Goal: Task Accomplishment & Management: Manage account settings

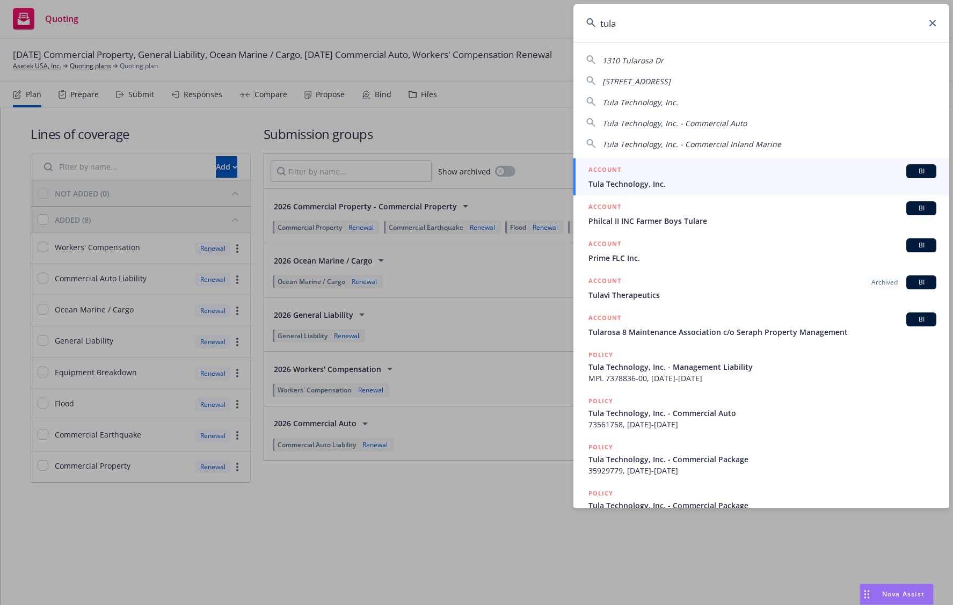
type input "tula"
drag, startPoint x: 721, startPoint y: 144, endPoint x: 704, endPoint y: 181, distance: 40.4
click at [704, 181] on span "Tula Technology, Inc." at bounding box center [762, 183] width 348 height 11
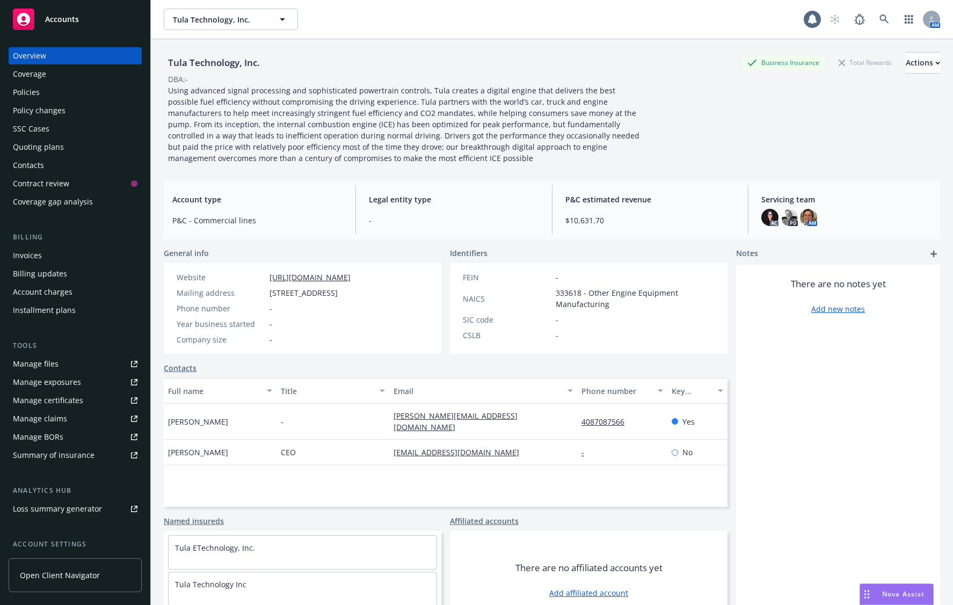
click at [56, 96] on div "Policies" at bounding box center [75, 92] width 125 height 17
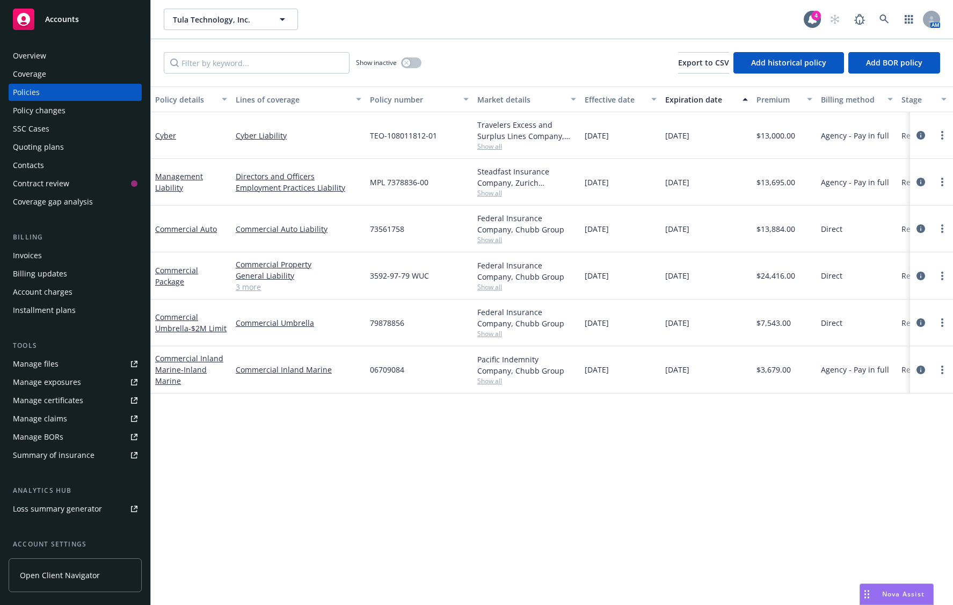
click at [214, 456] on div "Policy details Lines of coverage Policy number Market details Effective date Ex…" at bounding box center [552, 345] width 802 height 519
click at [211, 470] on div "Policy details Lines of coverage Policy number Market details Effective date Ex…" at bounding box center [552, 345] width 802 height 519
click at [920, 369] on icon "circleInformation" at bounding box center [921, 370] width 9 height 9
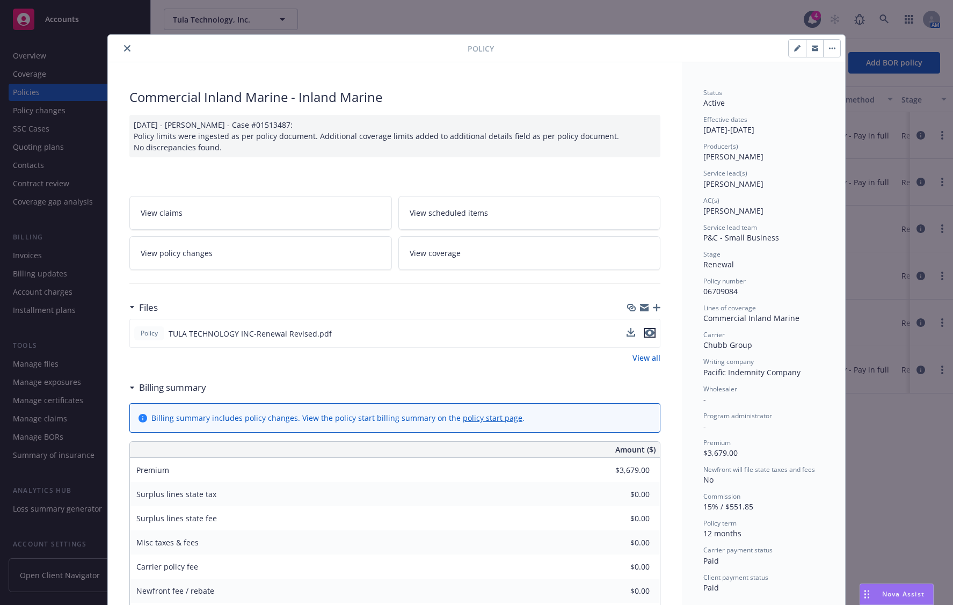
click at [651, 332] on button "preview file" at bounding box center [650, 333] width 12 height 10
click at [127, 47] on button "close" at bounding box center [127, 48] width 13 height 13
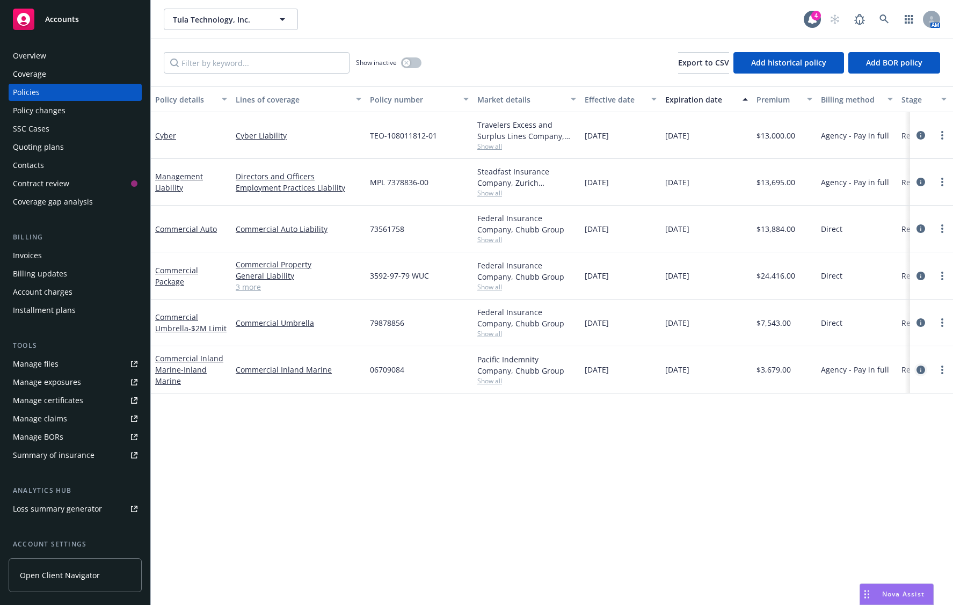
click at [918, 370] on icon "circleInformation" at bounding box center [921, 370] width 9 height 9
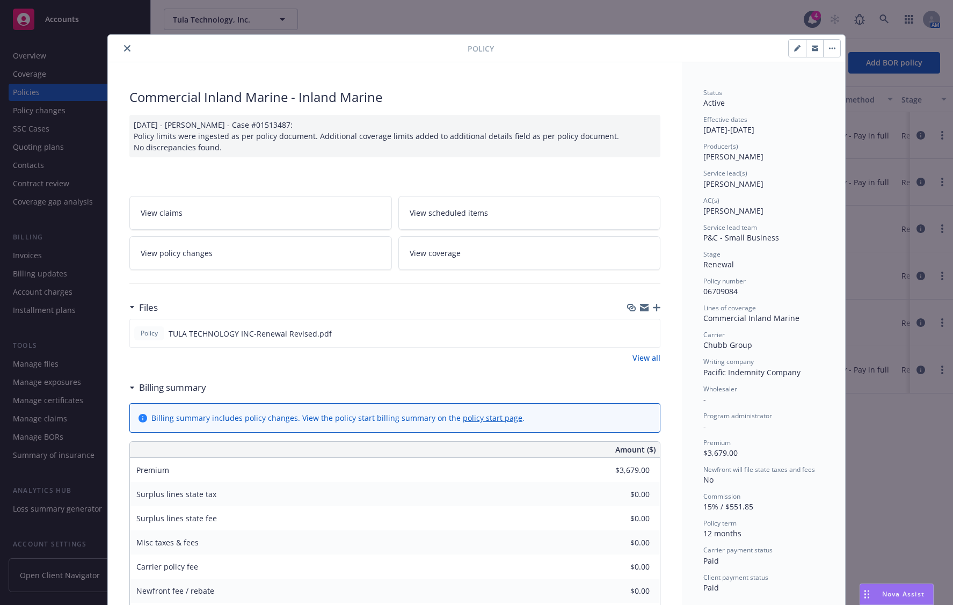
scroll to position [32, 0]
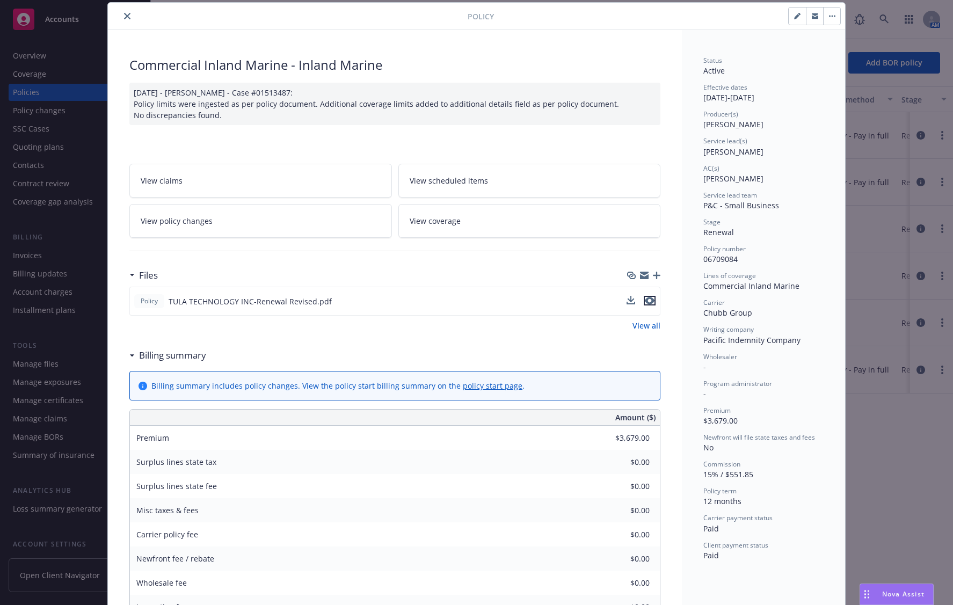
click at [648, 302] on icon "preview file" at bounding box center [650, 301] width 10 height 8
click at [124, 17] on icon "close" at bounding box center [127, 16] width 6 height 6
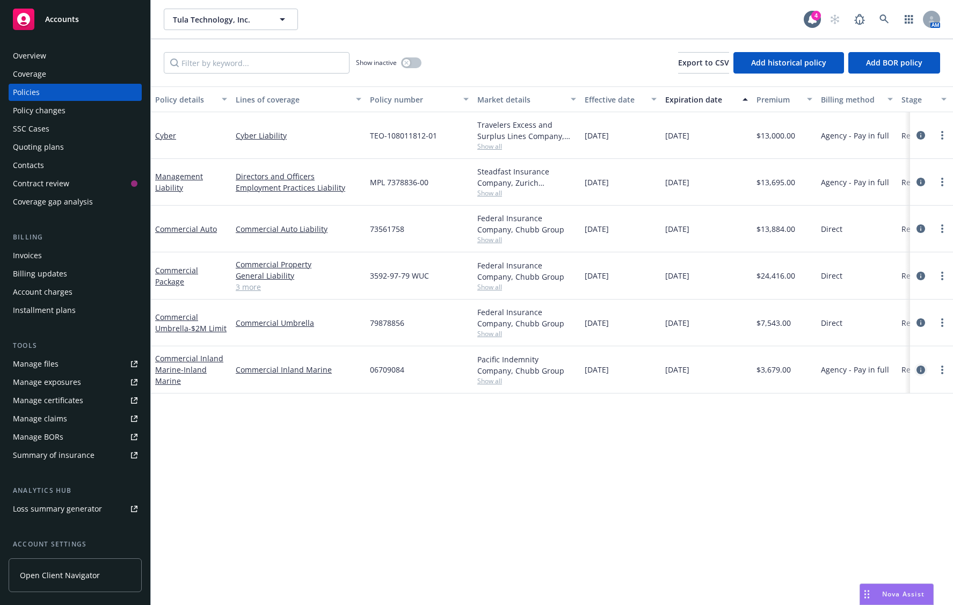
click at [924, 369] on icon "circleInformation" at bounding box center [921, 370] width 9 height 9
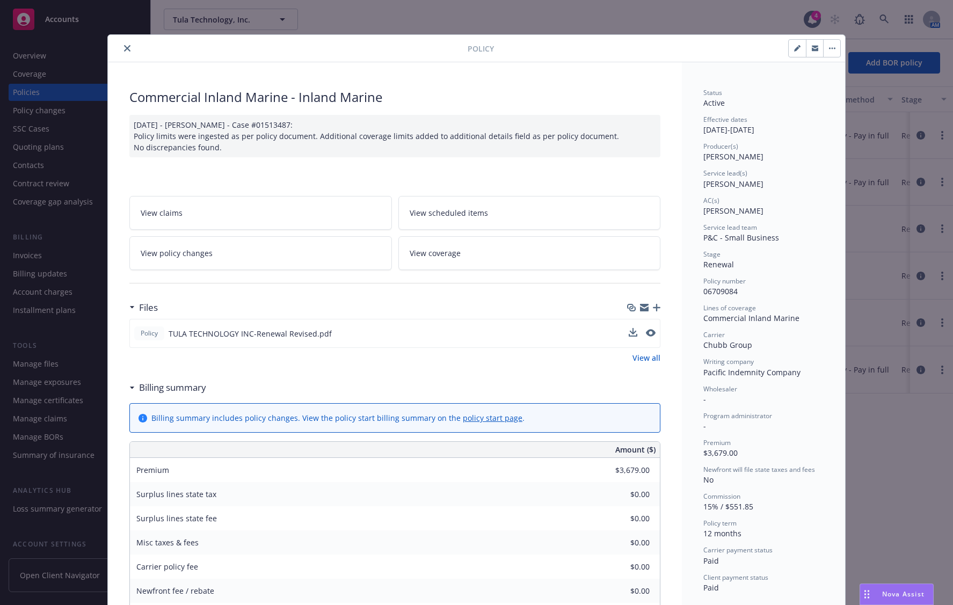
scroll to position [32, 0]
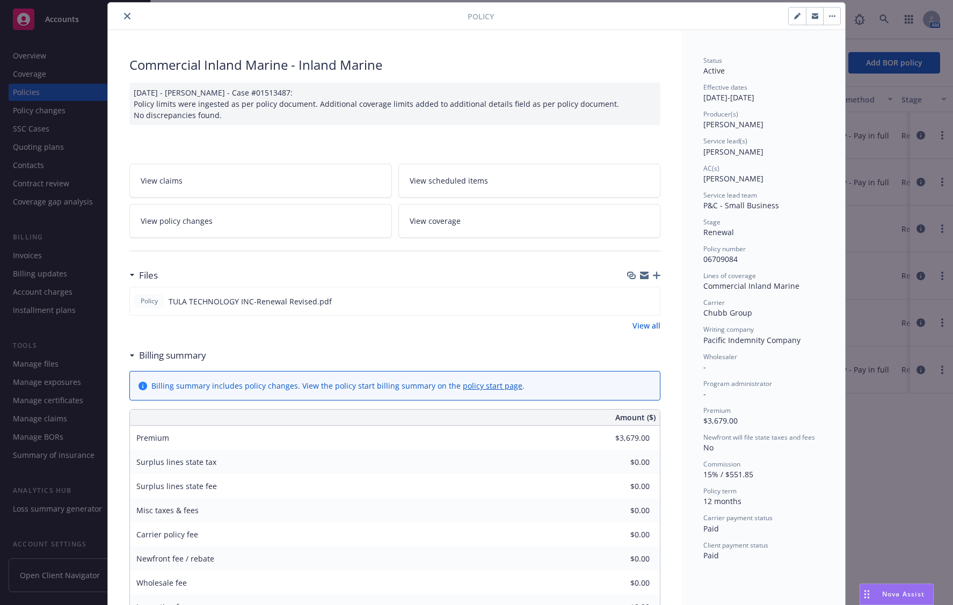
click at [453, 222] on span "View coverage" at bounding box center [435, 220] width 51 height 11
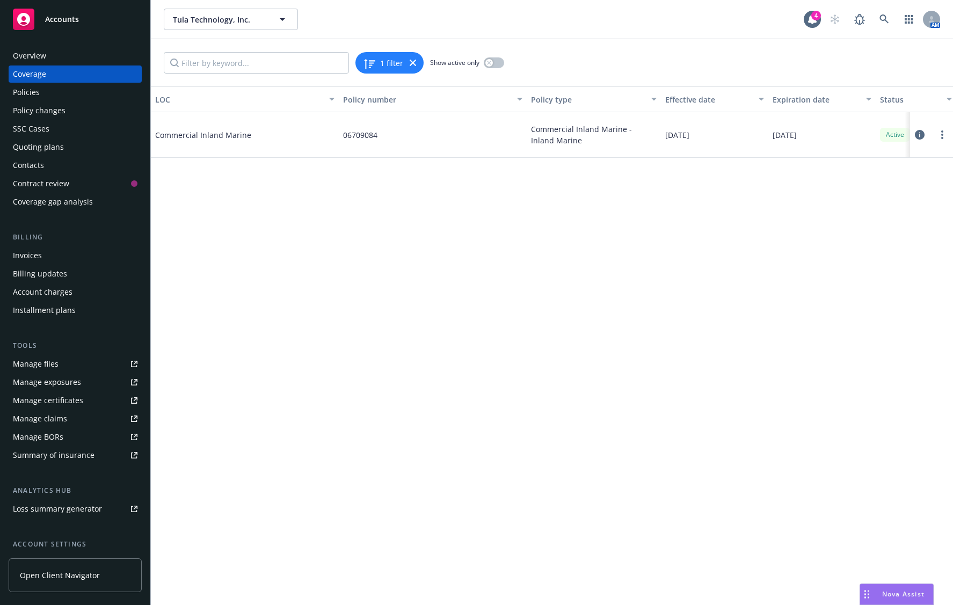
click at [913, 130] on div at bounding box center [931, 135] width 43 height 46
click at [921, 133] on icon at bounding box center [920, 135] width 10 height 10
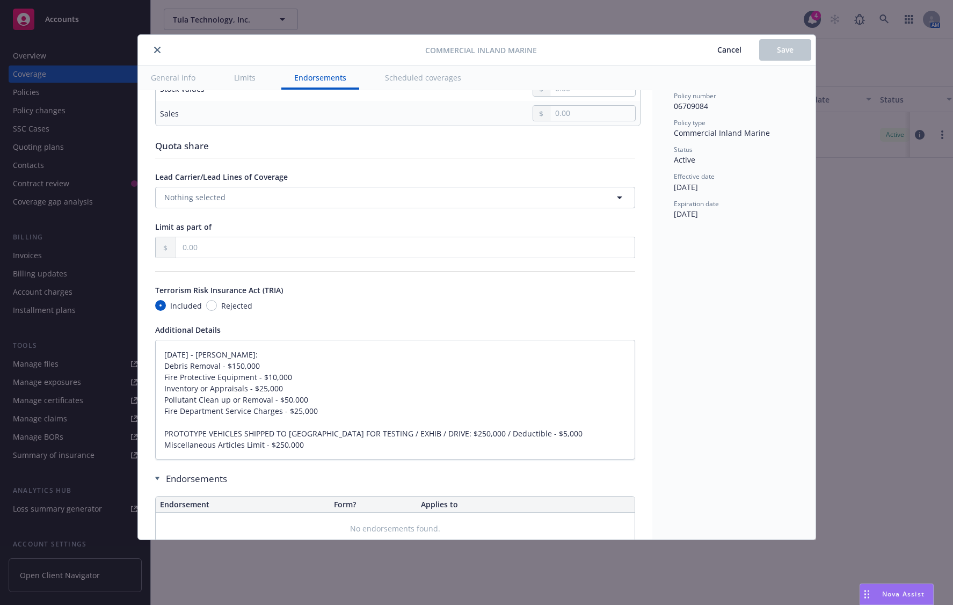
scroll to position [2685, 0]
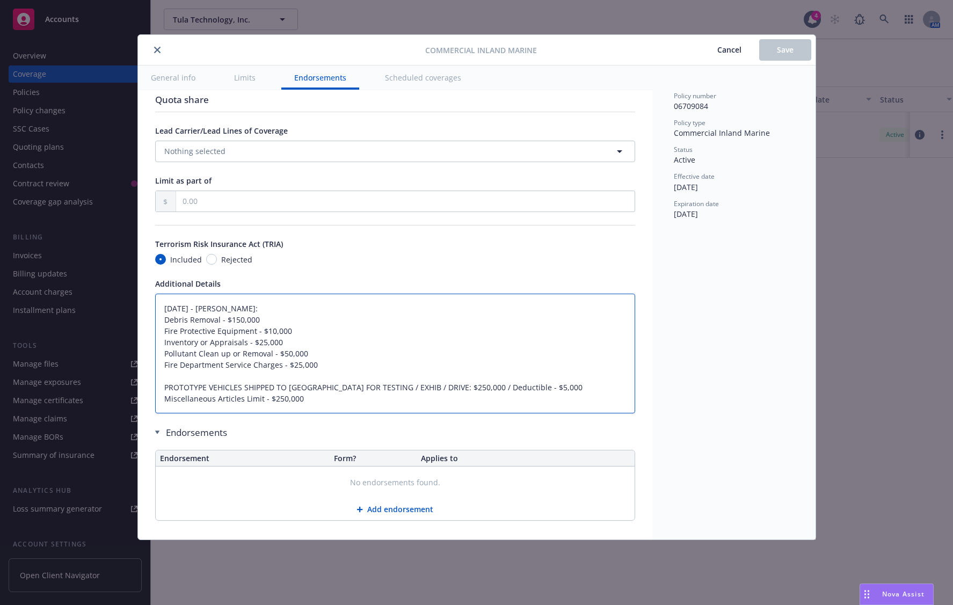
click at [311, 387] on textarea "03/24/2025 - Srilakshmi Netela: Debris Removal - $150,000 Fire Protective Equip…" at bounding box center [395, 354] width 480 height 120
click at [274, 393] on textarea "03/24/2025 - Srilakshmi Netela: Debris Removal - $150,000 Fire Protective Equip…" at bounding box center [395, 354] width 480 height 120
type textarea "x"
type textarea "03/24/2025 - Srilakshmi Netela: Debris Removal - $150,000 Fire Protective Equip…"
type textarea "x"
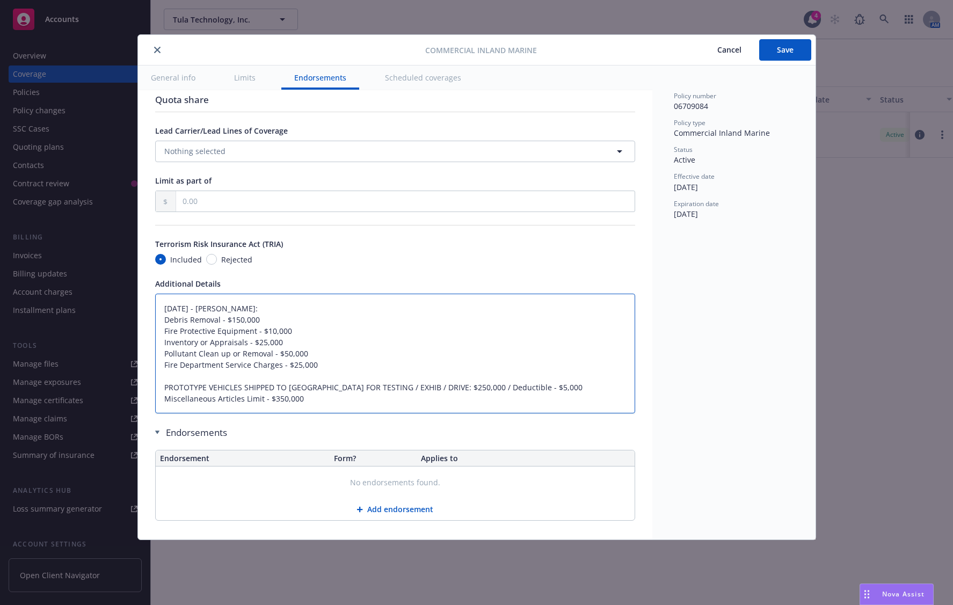
click at [323, 396] on textarea "03/24/2025 - Srilakshmi Netela: Debris Removal - $150,000 Fire Protective Equip…" at bounding box center [395, 354] width 480 height 120
type textarea "03/24/2025 - Srilakshmi Netela: Debris Removal - $150,000 Fire Protective Equip…"
click at [783, 46] on span "Save" at bounding box center [785, 50] width 17 height 10
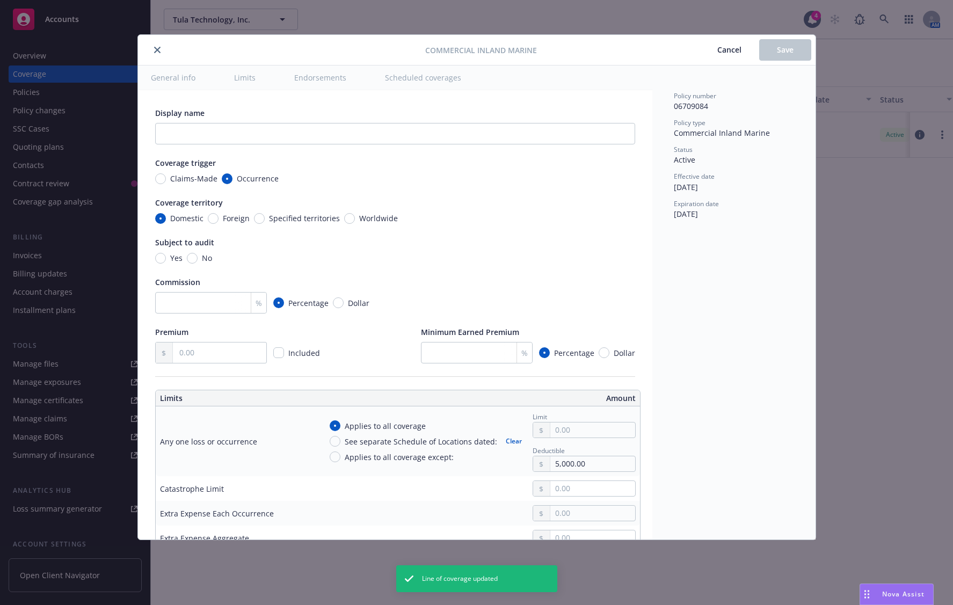
type textarea "x"
type textarea "03/24/2025 - Srilakshmi Netela: Debris Removal - $150,000 Fire Protective Equip…"
click at [159, 43] on button "close" at bounding box center [157, 49] width 13 height 13
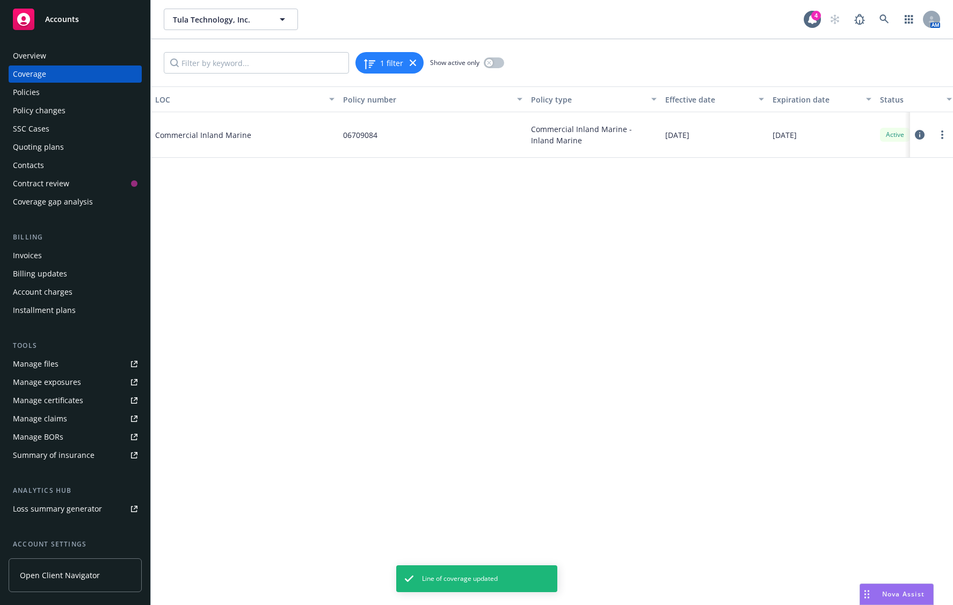
click at [108, 74] on div "Coverage" at bounding box center [75, 74] width 125 height 17
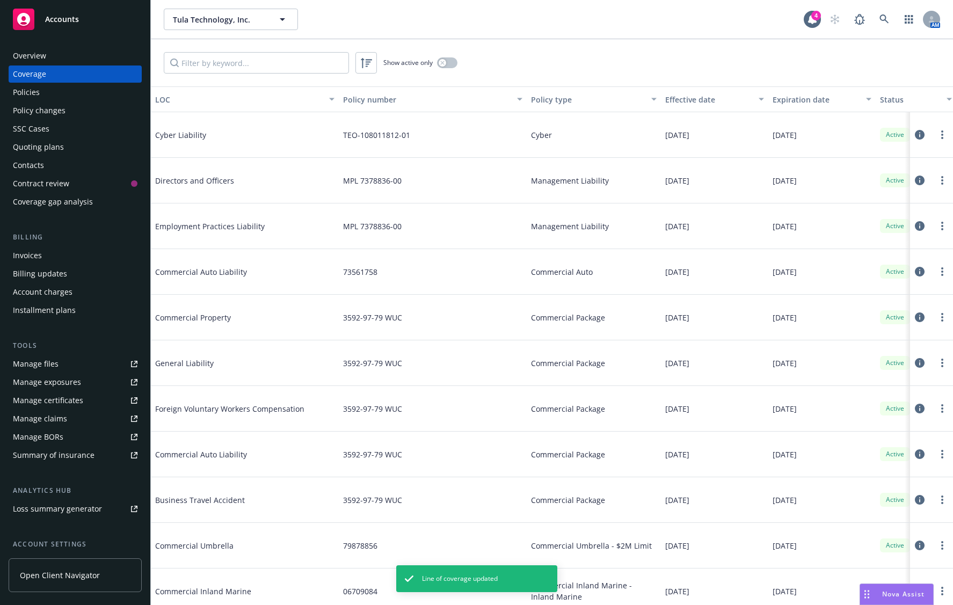
click at [105, 90] on div "Policies" at bounding box center [75, 92] width 125 height 17
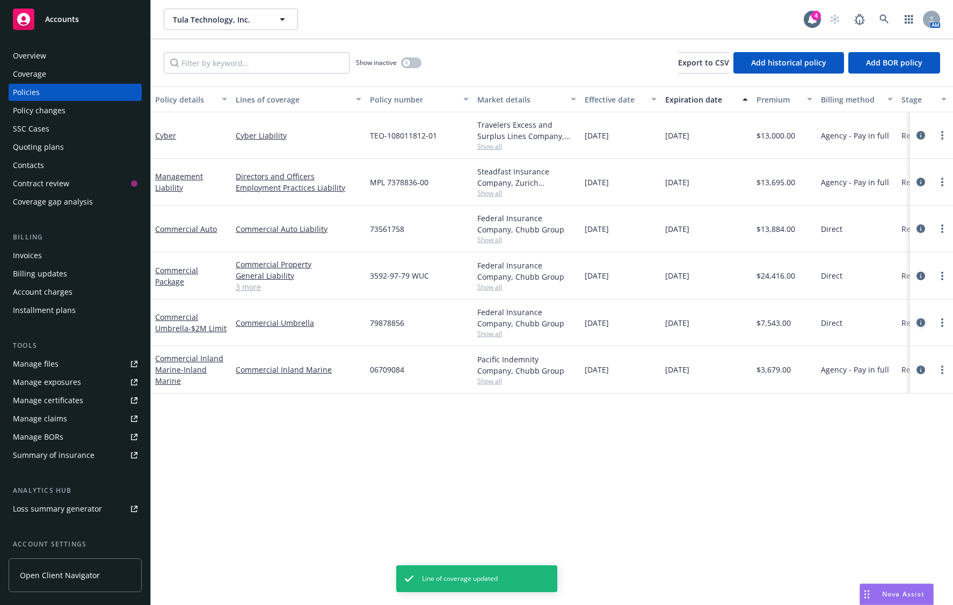
click at [919, 322] on icon "circleInformation" at bounding box center [921, 322] width 9 height 9
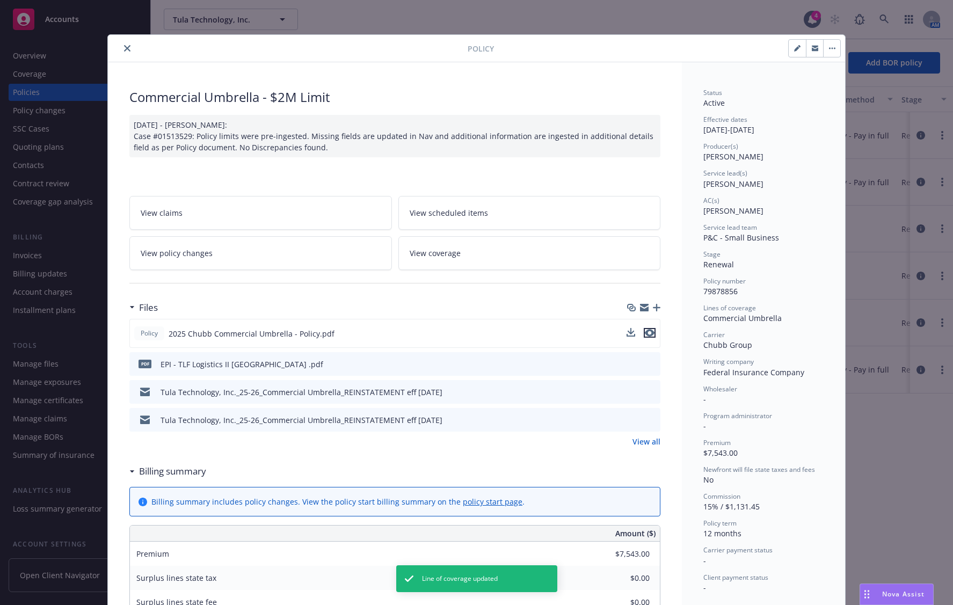
click at [646, 333] on icon "preview file" at bounding box center [650, 333] width 10 height 8
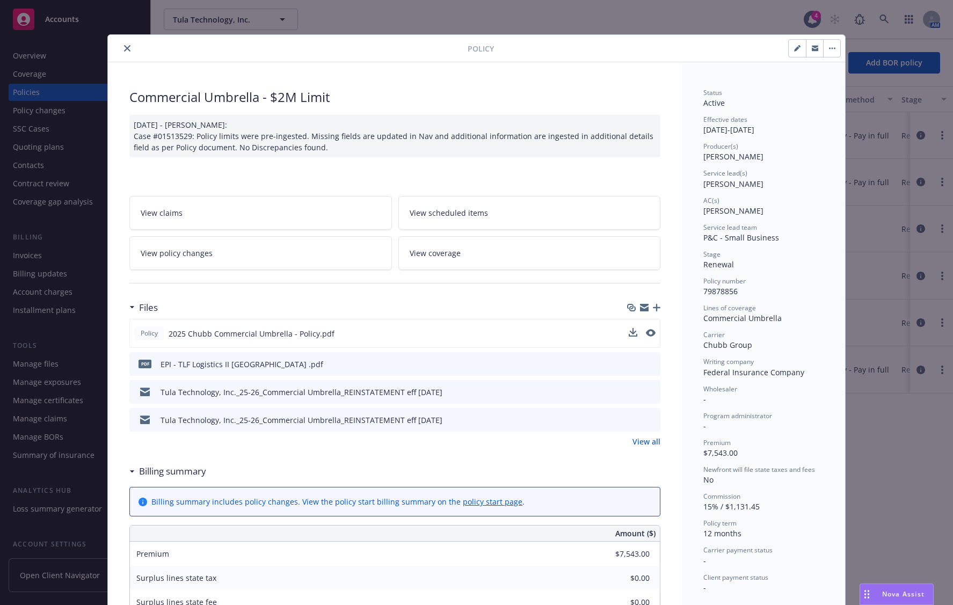
click at [126, 49] on icon "close" at bounding box center [127, 48] width 6 height 6
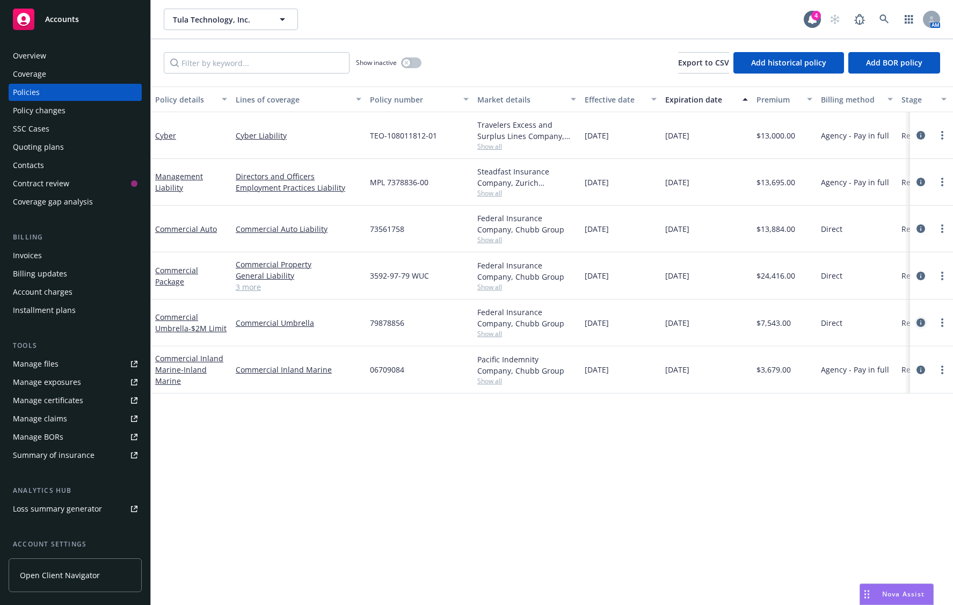
click at [918, 321] on icon "circleInformation" at bounding box center [921, 322] width 9 height 9
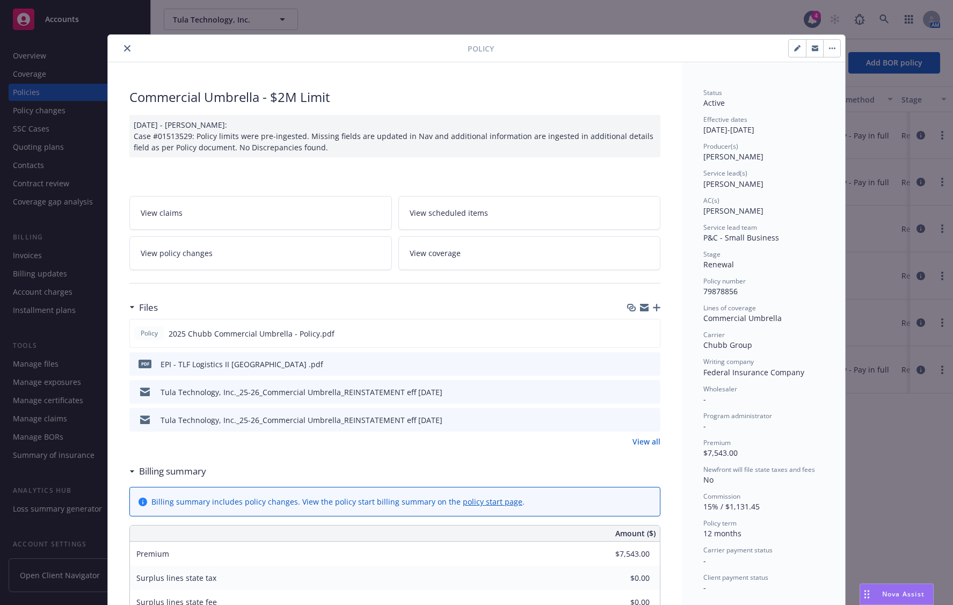
scroll to position [32, 0]
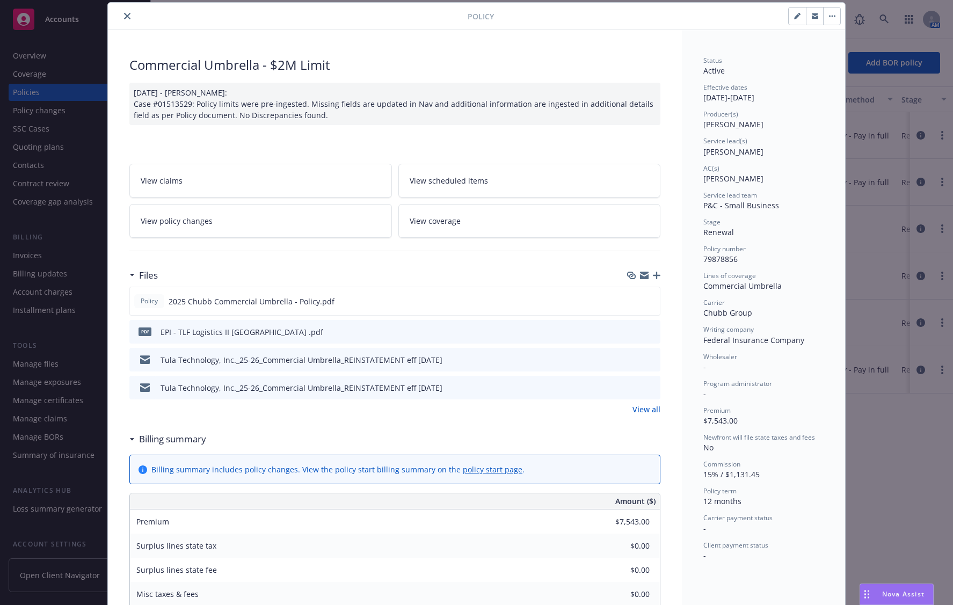
click at [488, 217] on link "View coverage" at bounding box center [529, 221] width 263 height 34
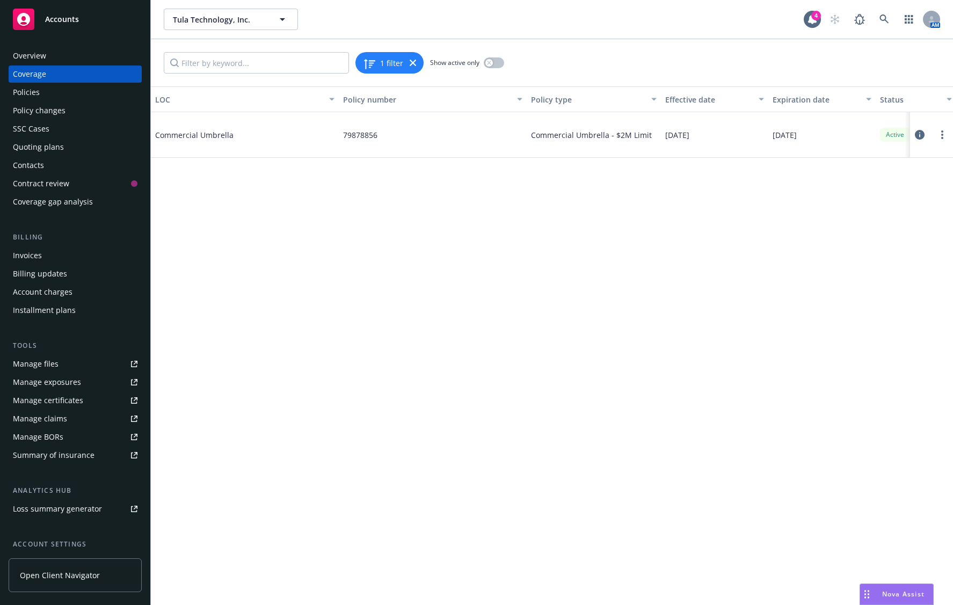
click at [920, 130] on icon at bounding box center [920, 135] width 10 height 10
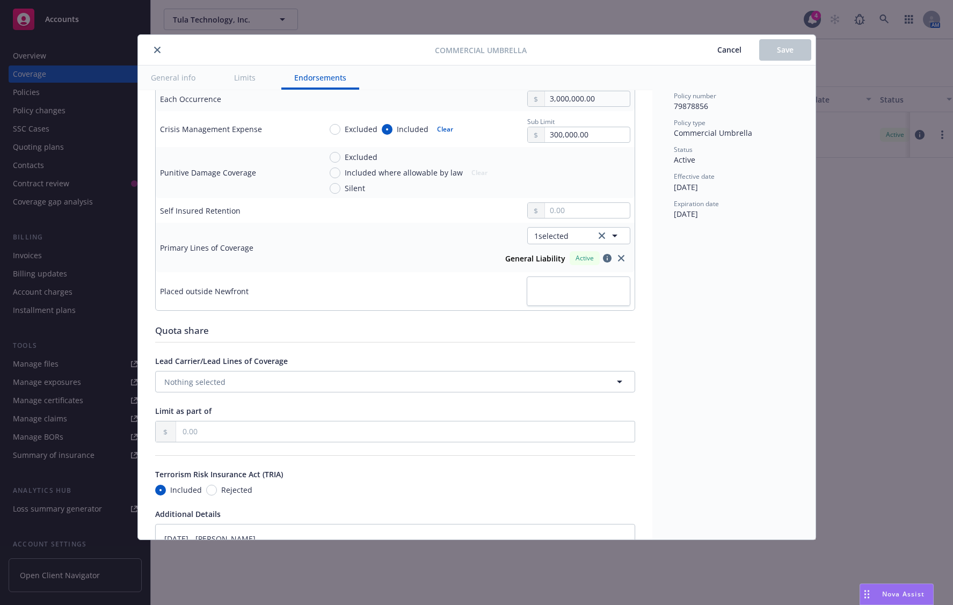
scroll to position [561, 0]
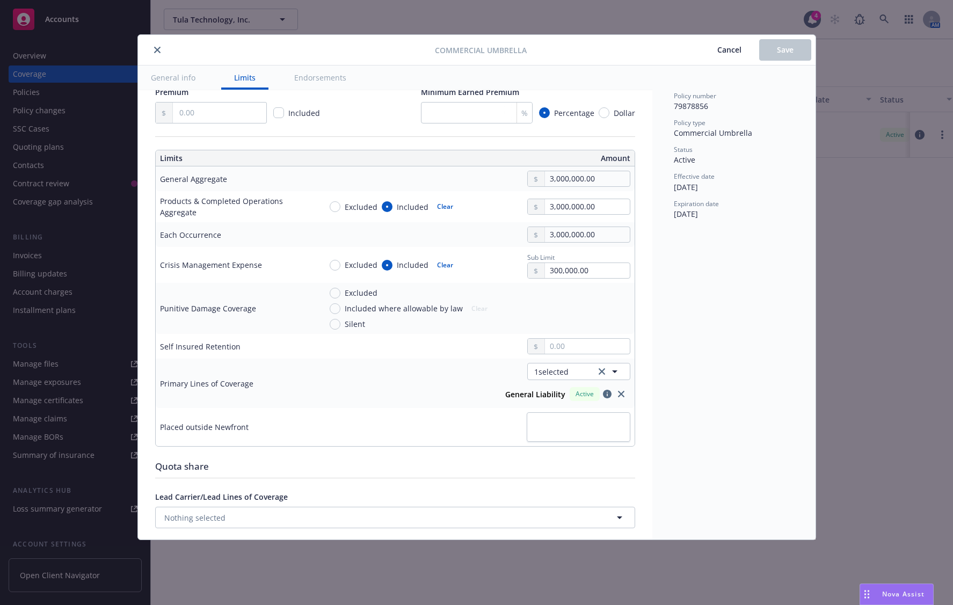
type textarea "x"
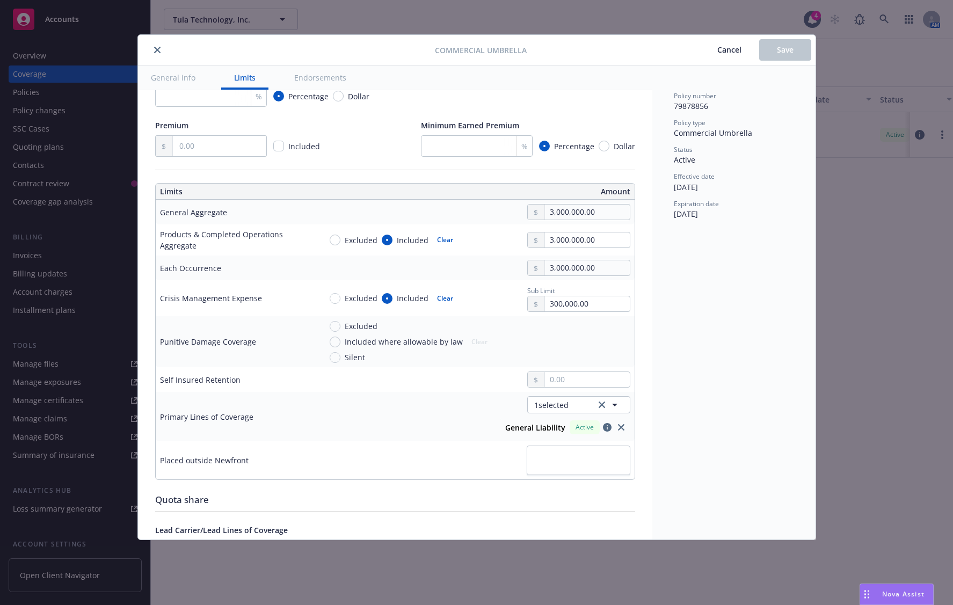
scroll to position [215, 0]
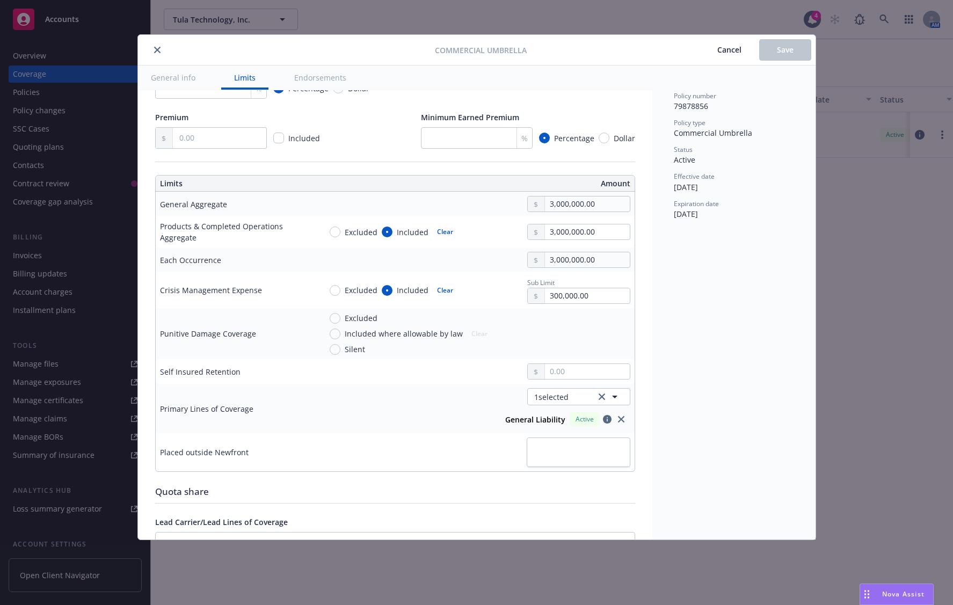
click at [153, 49] on button "close" at bounding box center [157, 49] width 13 height 13
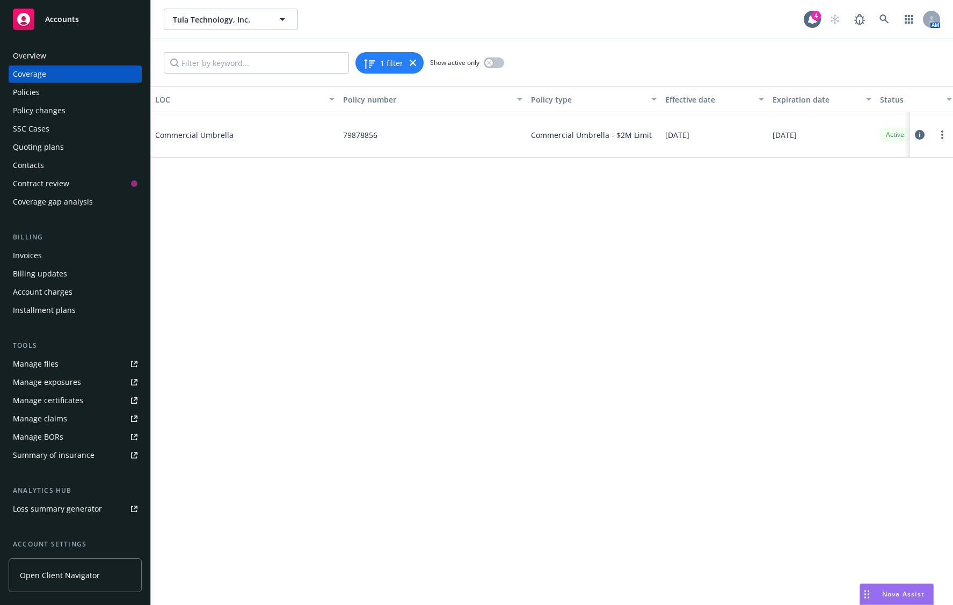
click at [108, 72] on div "Coverage" at bounding box center [75, 74] width 125 height 17
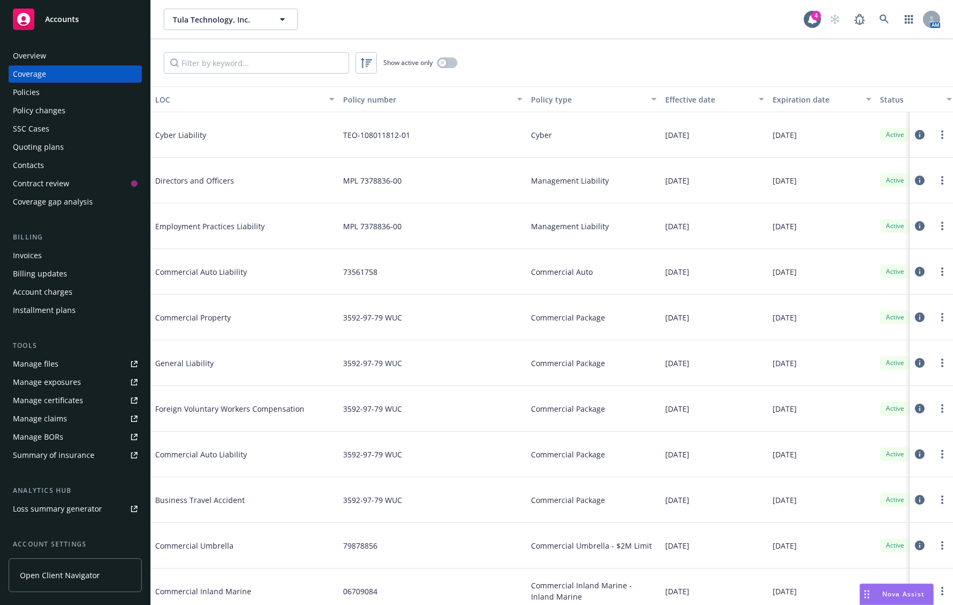
click at [82, 100] on div "Policies" at bounding box center [75, 92] width 125 height 17
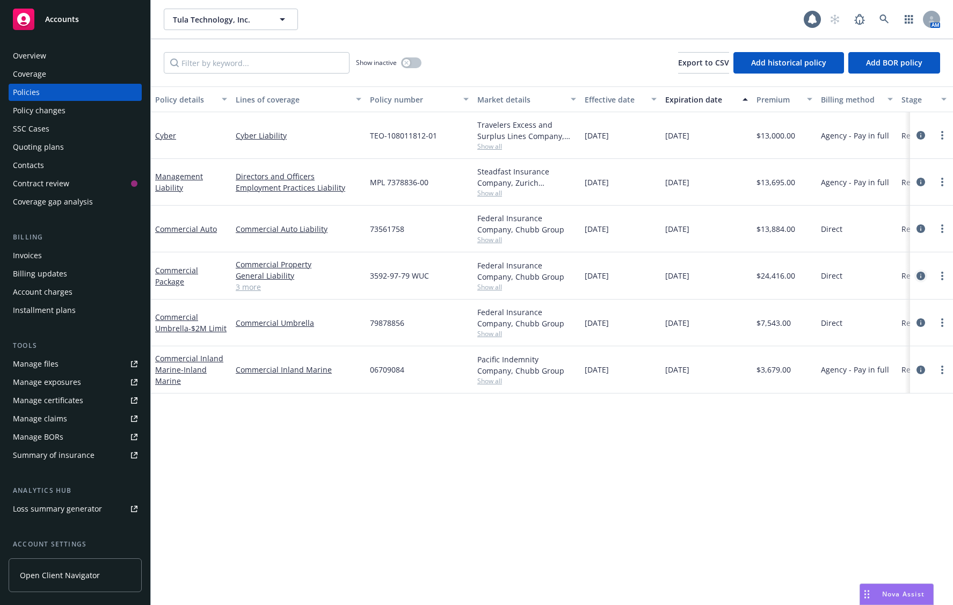
click at [921, 272] on icon "circleInformation" at bounding box center [921, 276] width 9 height 9
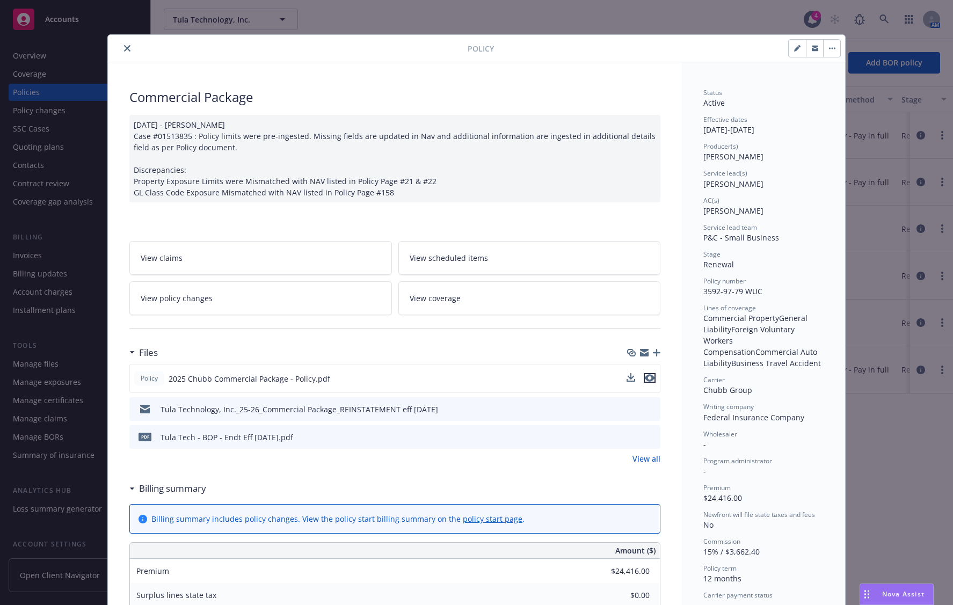
click at [648, 376] on icon "preview file" at bounding box center [650, 378] width 10 height 8
click at [430, 297] on span "View coverage" at bounding box center [435, 298] width 51 height 11
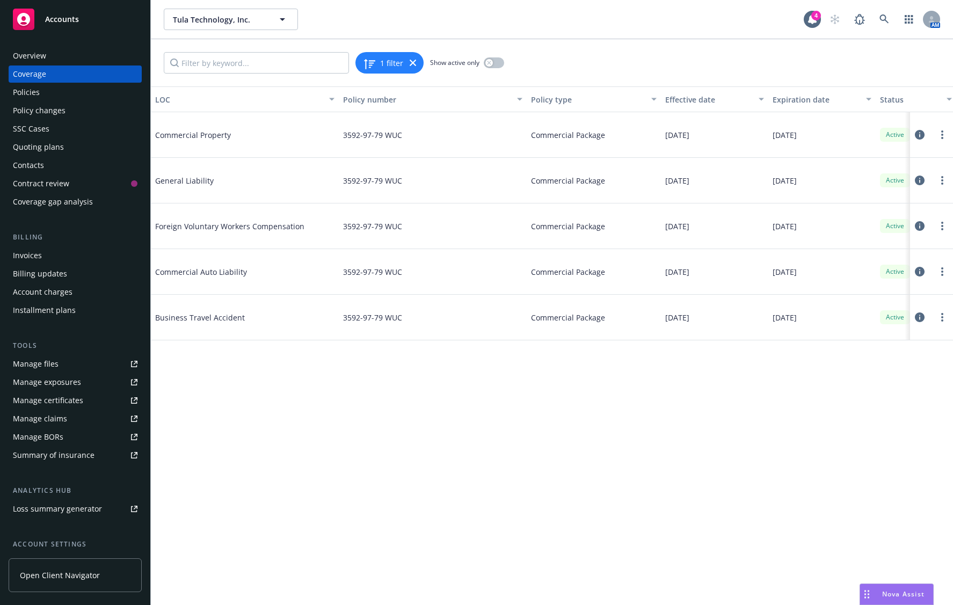
click at [114, 54] on div "Overview" at bounding box center [75, 55] width 125 height 17
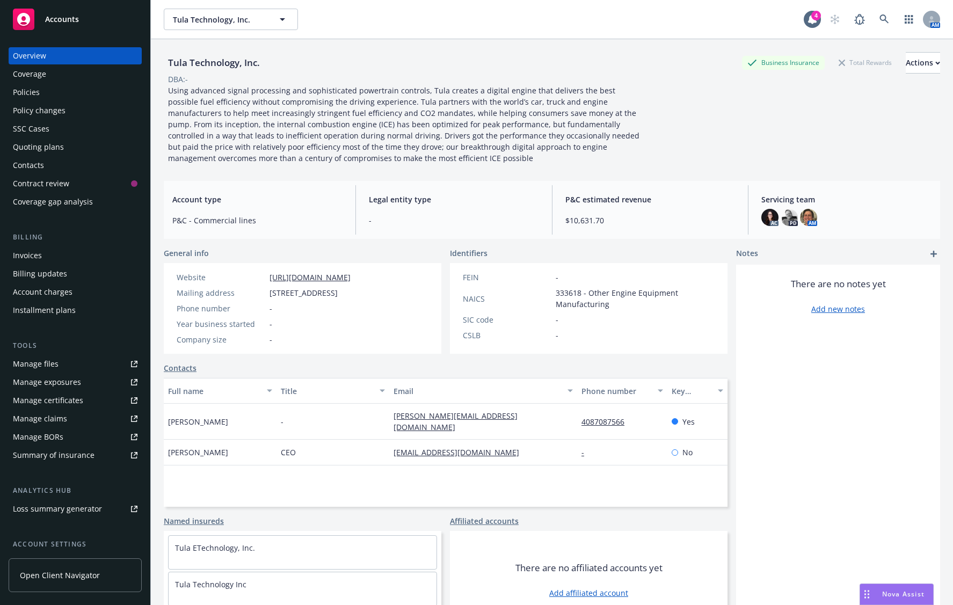
click at [108, 71] on div "Coverage" at bounding box center [75, 74] width 125 height 17
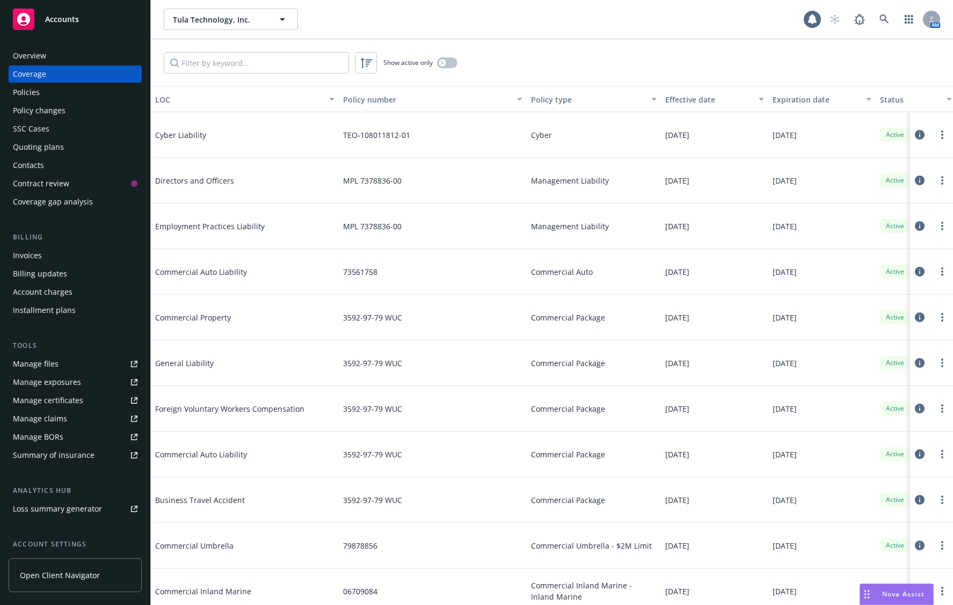
click at [108, 86] on div "Policies" at bounding box center [75, 92] width 125 height 17
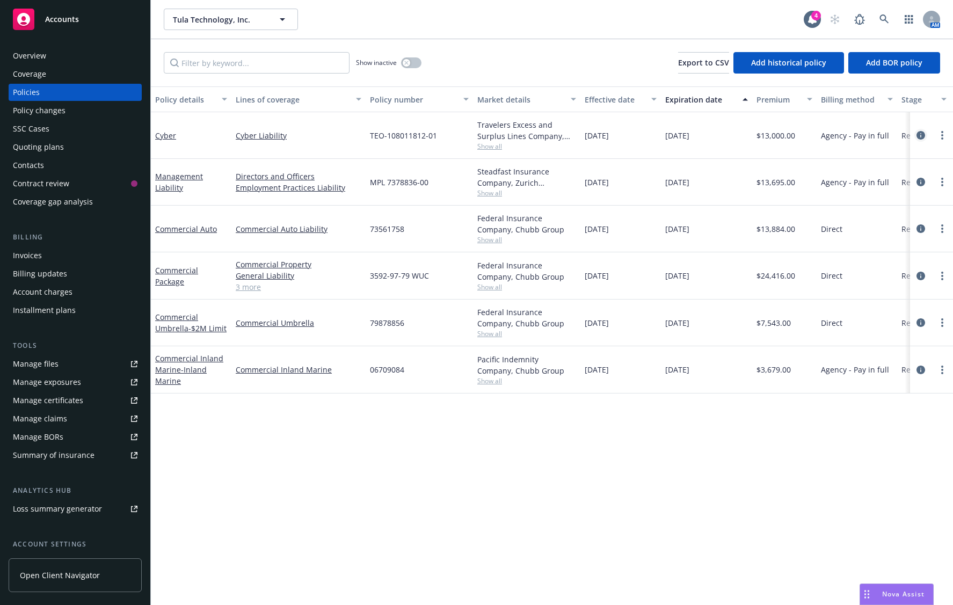
click at [917, 135] on icon "circleInformation" at bounding box center [921, 135] width 9 height 9
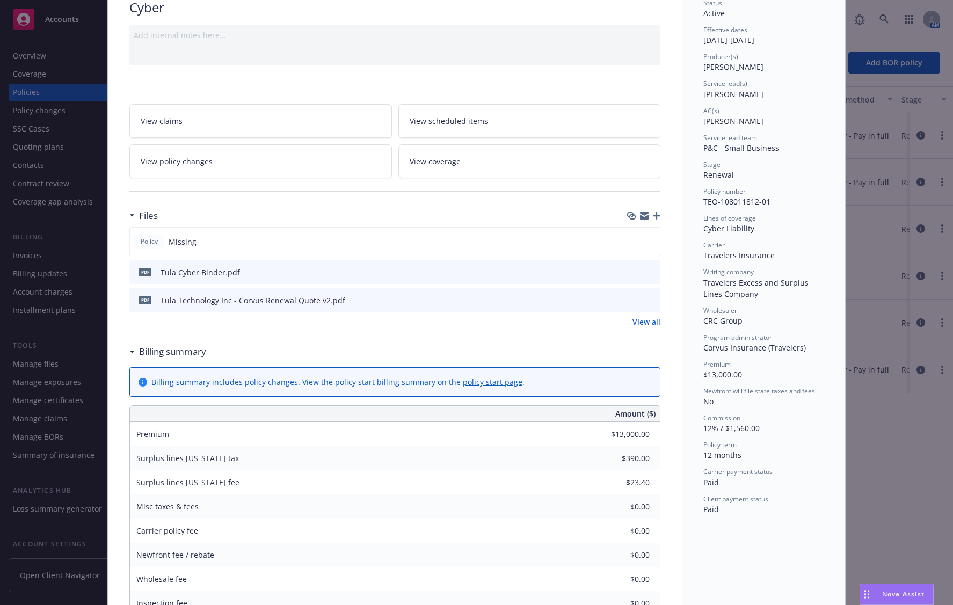
scroll to position [107, 0]
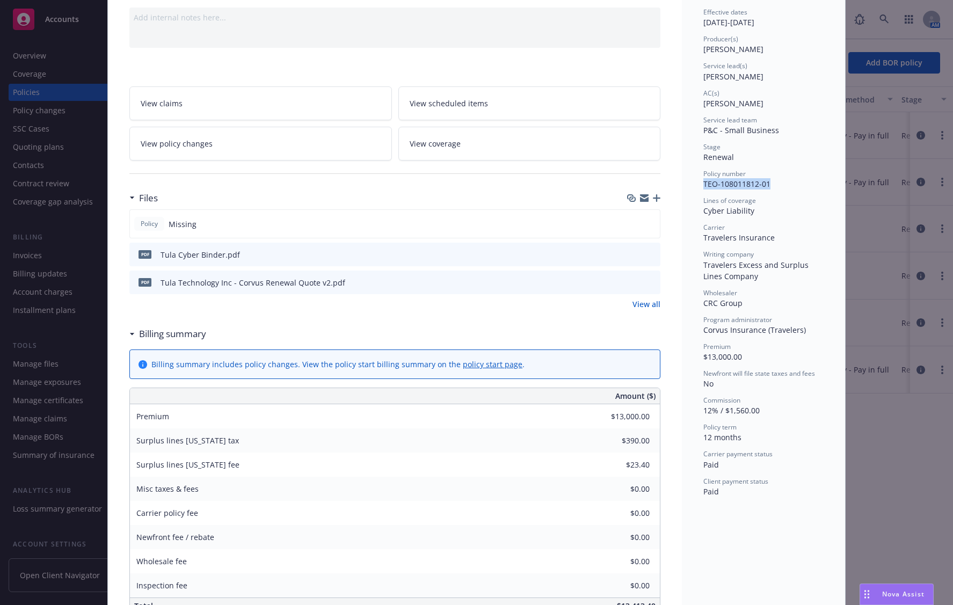
drag, startPoint x: 773, startPoint y: 185, endPoint x: 699, endPoint y: 186, distance: 74.7
copy span "TEO-108011812-01"
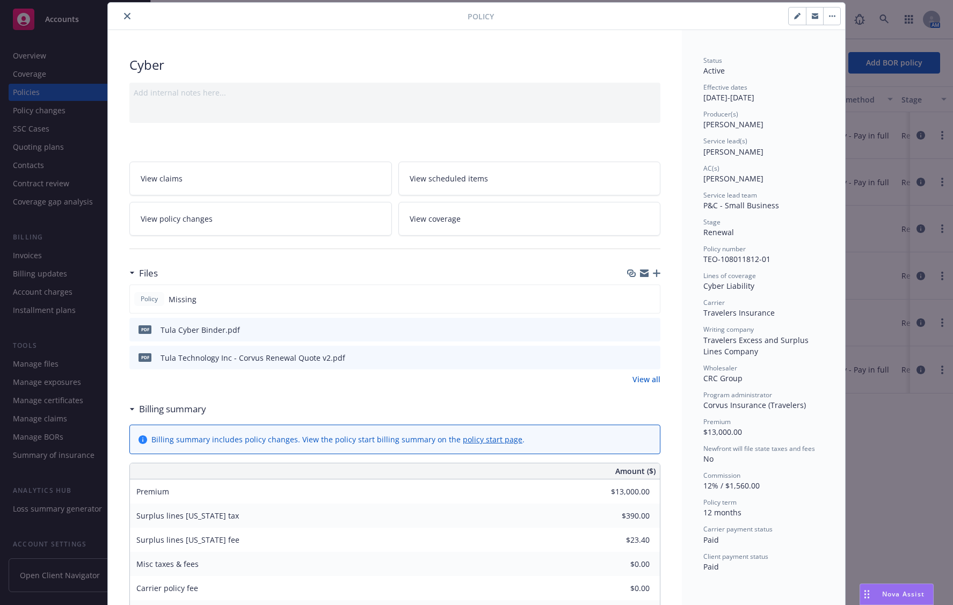
scroll to position [0, 0]
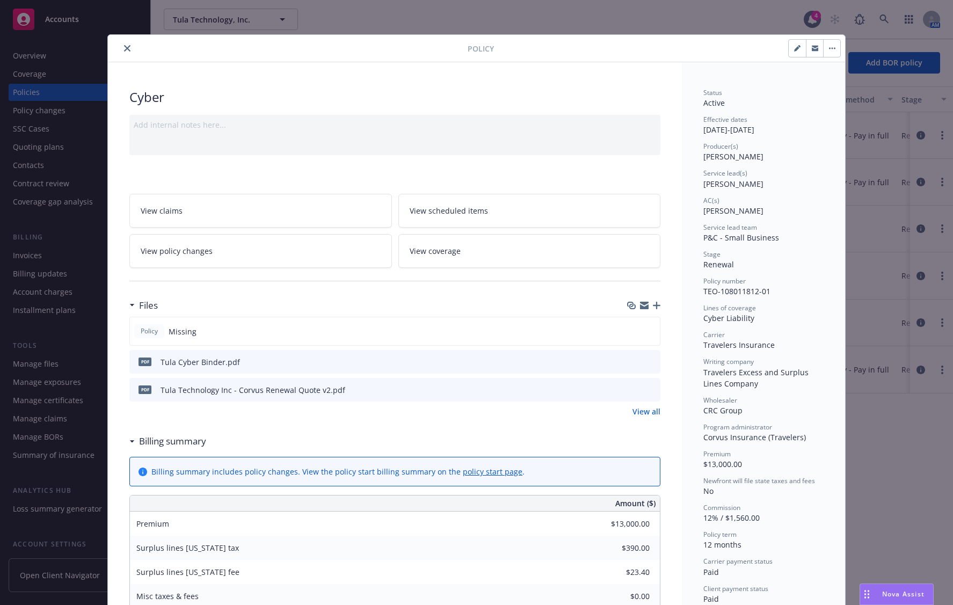
click at [126, 47] on icon "close" at bounding box center [127, 48] width 6 height 6
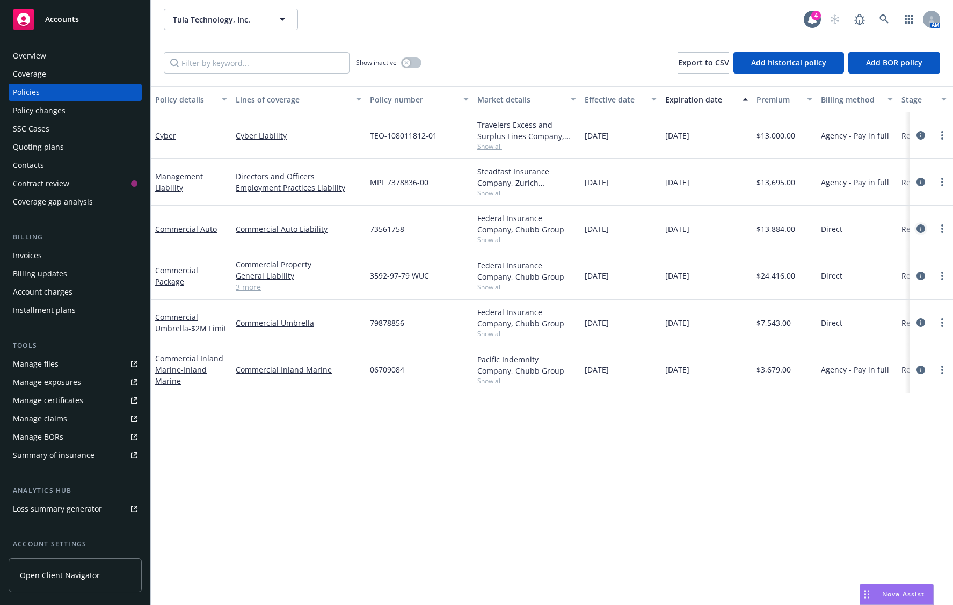
click at [917, 228] on icon "circleInformation" at bounding box center [921, 228] width 9 height 9
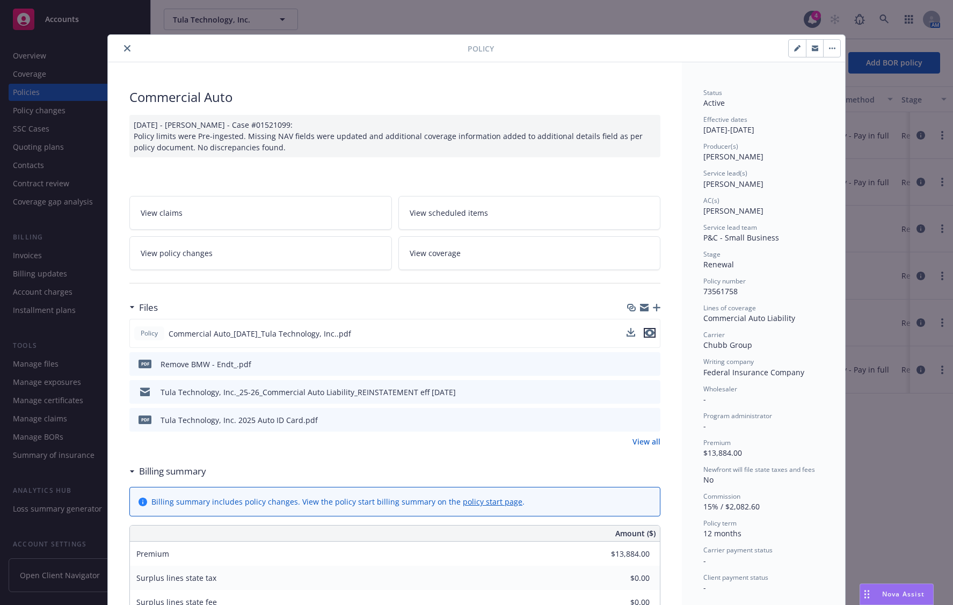
click at [645, 332] on icon "preview file" at bounding box center [650, 333] width 10 height 8
click at [126, 42] on button "close" at bounding box center [127, 48] width 13 height 13
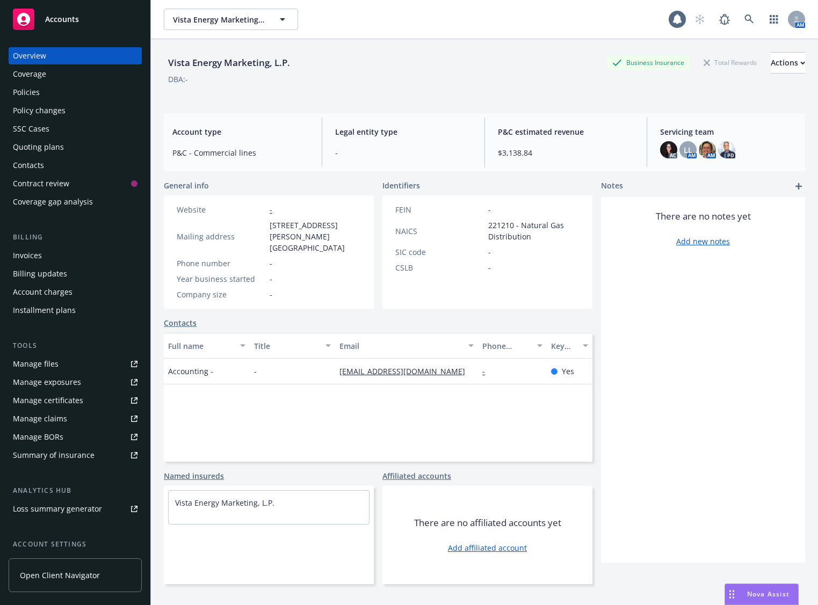
click at [70, 253] on div "Invoices" at bounding box center [75, 255] width 125 height 17
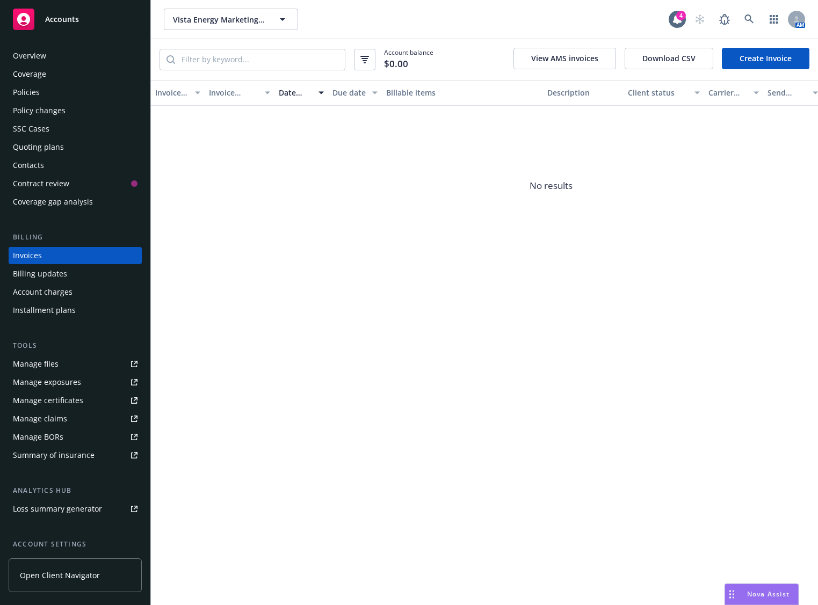
click at [781, 62] on link "Create Invoice" at bounding box center [766, 58] width 88 height 21
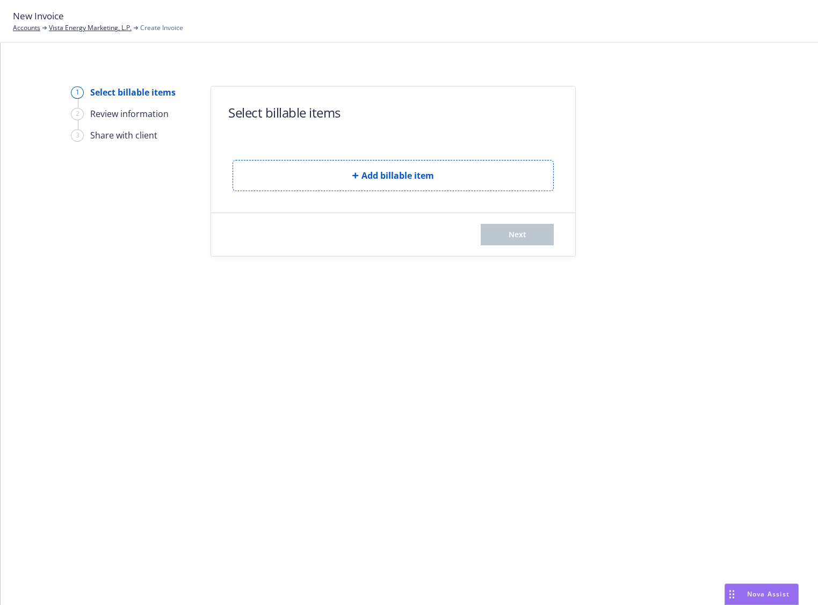
click at [439, 325] on div "1 Select billable items 2 Review information 3 Share with client Select billabl…" at bounding box center [409, 324] width 817 height 562
click at [433, 193] on form "Select billable items Add billable item Next" at bounding box center [393, 171] width 364 height 170
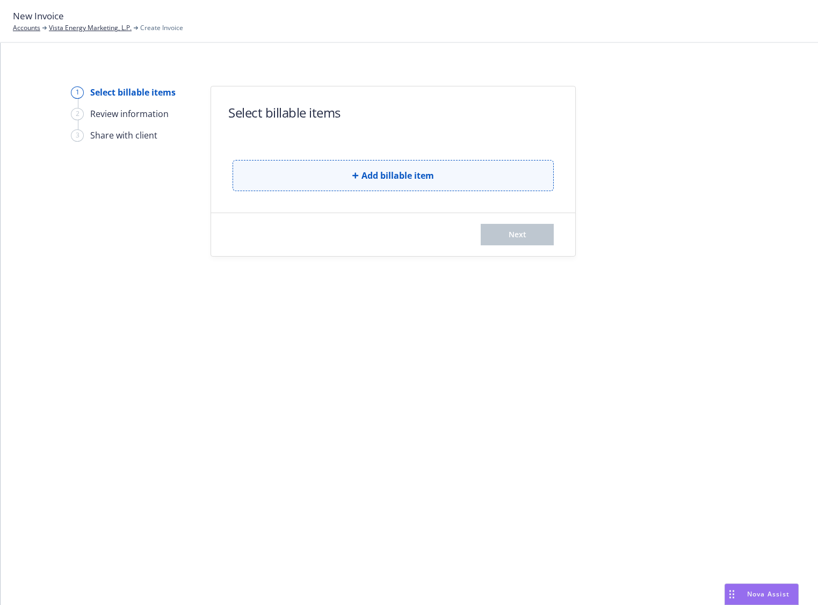
click at [433, 186] on button "Add billable item" at bounding box center [392, 175] width 321 height 31
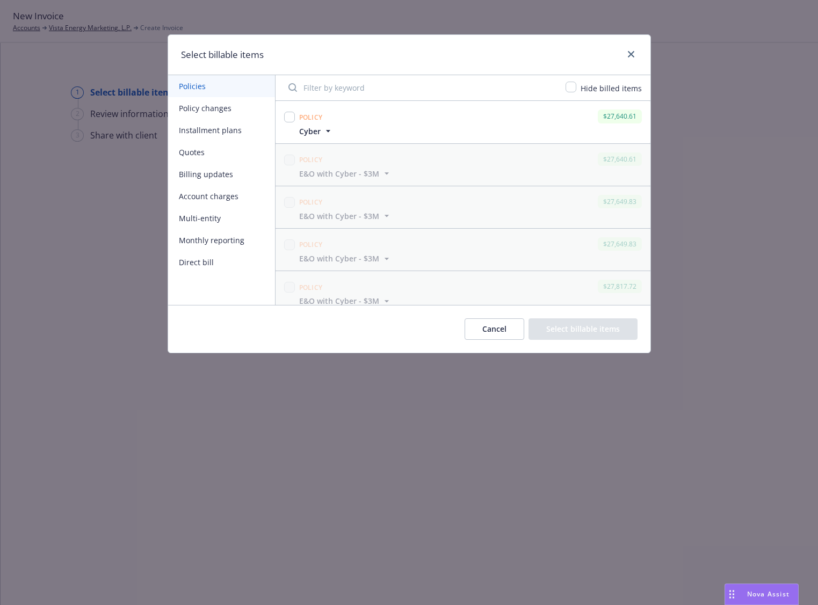
click at [295, 117] on div at bounding box center [289, 121] width 15 height 29
click at [292, 117] on input "checkbox" at bounding box center [289, 117] width 11 height 11
checkbox input "true"
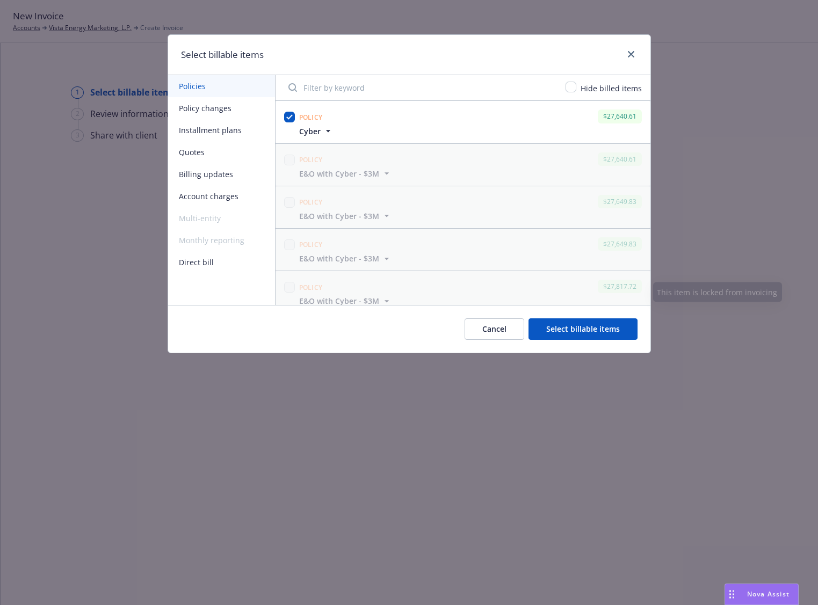
click at [600, 329] on button "Select billable items" at bounding box center [582, 328] width 109 height 21
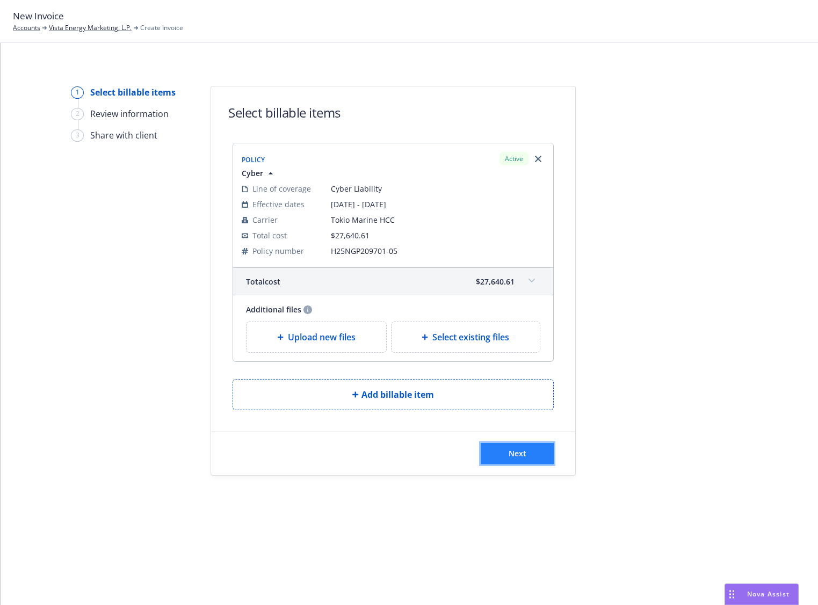
click at [534, 452] on button "Next" at bounding box center [517, 453] width 73 height 21
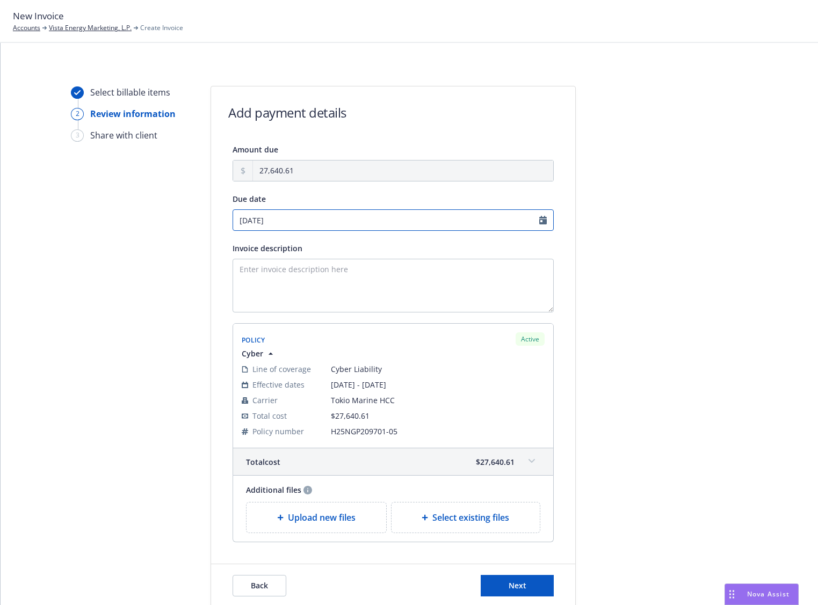
click at [533, 222] on input "09/02/2025" at bounding box center [392, 219] width 321 height 21
select select "September"
select select "2025"
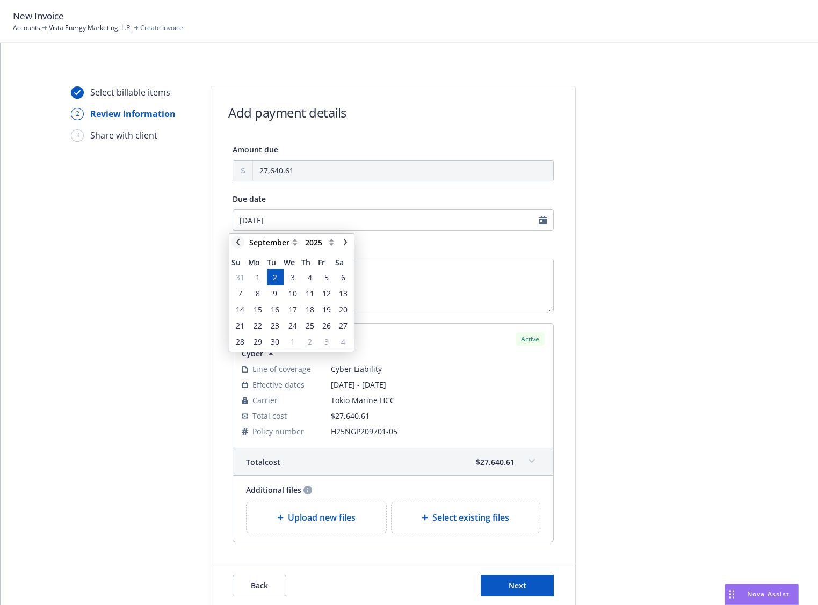
click at [239, 242] on icon "chevronLeft" at bounding box center [238, 242] width 6 height 6
select select "August"
click at [280, 326] on span "19" at bounding box center [275, 325] width 14 height 13
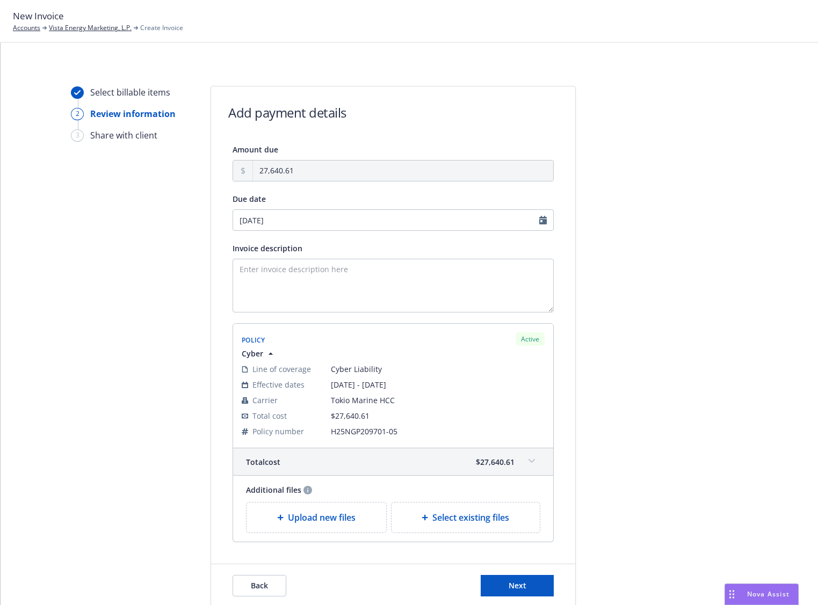
type input "[DATE]"
click at [338, 272] on textarea "Invoice description" at bounding box center [392, 286] width 321 height 54
click at [417, 289] on textarea "2025-2026" at bounding box center [392, 286] width 321 height 54
drag, startPoint x: 274, startPoint y: 266, endPoint x: 370, endPoint y: 278, distance: 96.9
click at [370, 278] on textarea "2025-2026 Errors and Omissions with Cyber Renewal" at bounding box center [392, 286] width 321 height 54
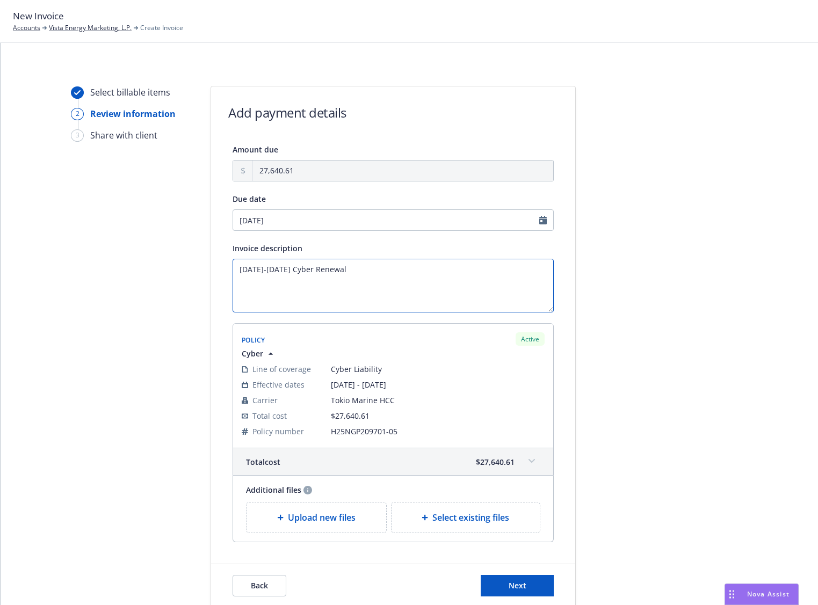
click at [297, 270] on textarea "2025-2026 Cyber Renewal" at bounding box center [392, 286] width 321 height 54
type textarea "[DATE]-[DATE] Cyber Liability Renewal"
click at [495, 593] on button "Next" at bounding box center [517, 585] width 73 height 21
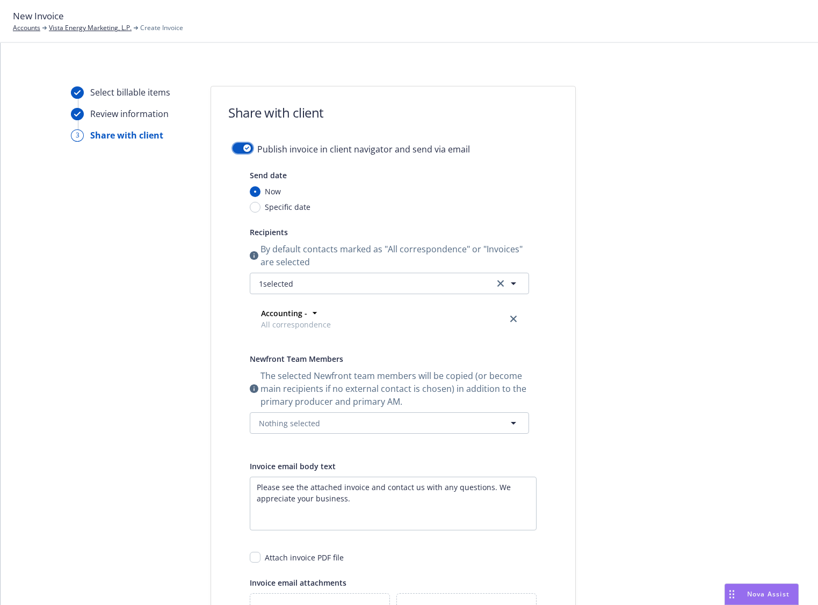
click at [245, 149] on icon "button" at bounding box center [247, 148] width 4 height 3
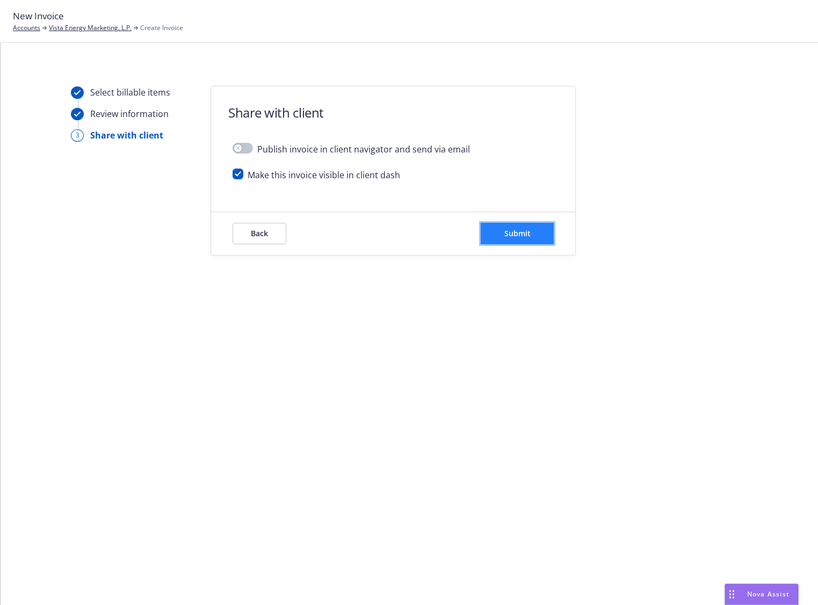
click at [510, 235] on span "Submit" at bounding box center [517, 233] width 26 height 10
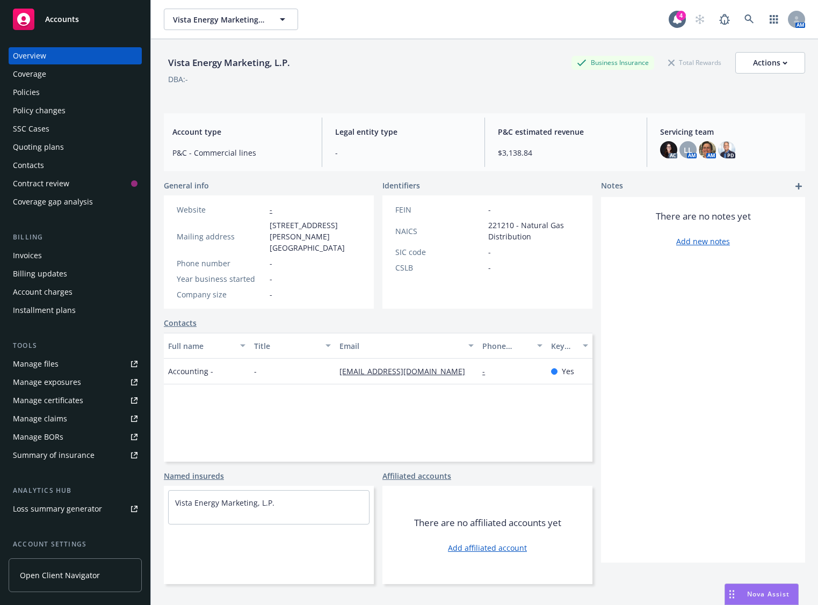
click at [88, 93] on div "Policies" at bounding box center [75, 92] width 125 height 17
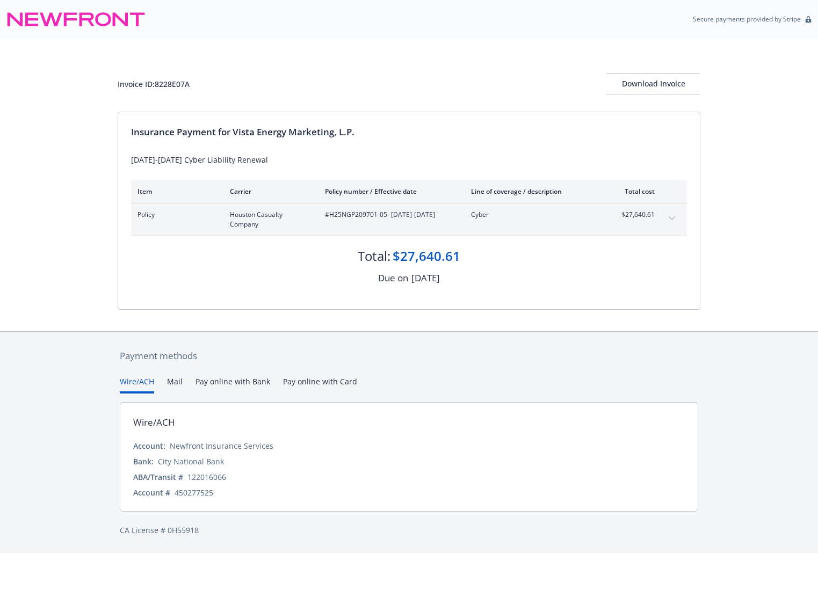
click at [756, 133] on div "Invoice ID: 8228E07A Download Invoice Insurance Payment for Vista Energy Market…" at bounding box center [409, 185] width 818 height 293
click at [637, 74] on div "Download Invoice" at bounding box center [653, 84] width 94 height 20
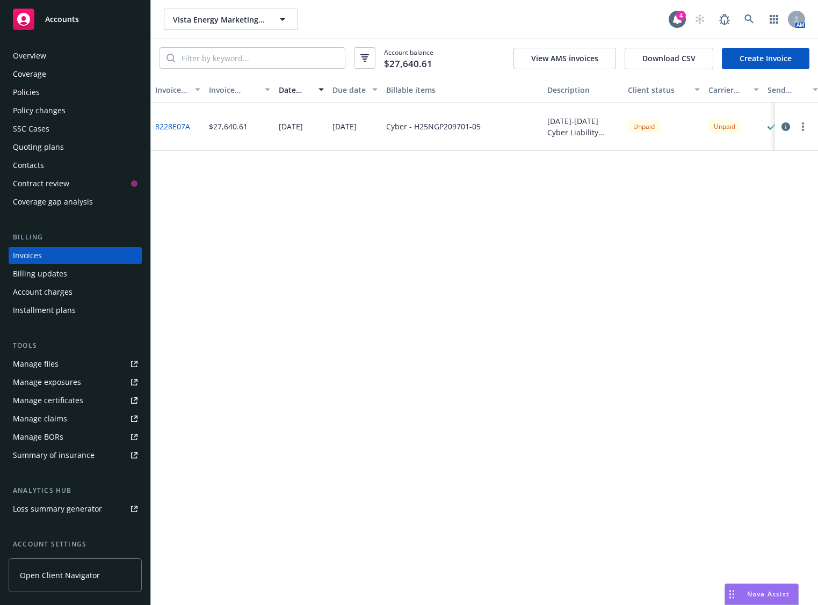
click at [805, 127] on button "button" at bounding box center [802, 126] width 13 height 13
drag, startPoint x: 754, startPoint y: 272, endPoint x: 750, endPoint y: 267, distance: 6.1
click at [754, 272] on link "Copy logging email" at bounding box center [740, 277] width 137 height 21
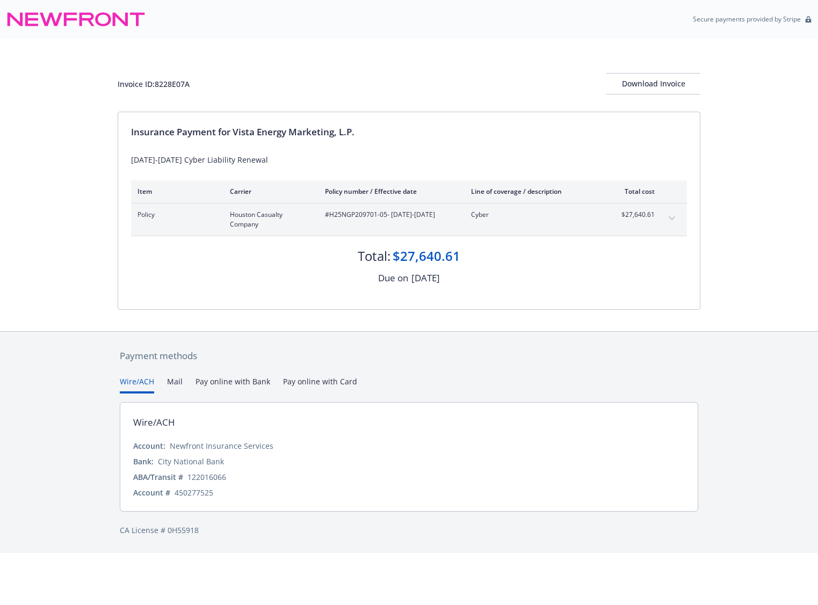
click at [169, 84] on div "Invoice ID: 8228E07A" at bounding box center [154, 83] width 72 height 11
click at [605, 82] on div "Invoice ID: 8228E07A Download Invoice" at bounding box center [409, 83] width 583 height 21
click at [623, 79] on button "Download Invoice" at bounding box center [653, 83] width 94 height 21
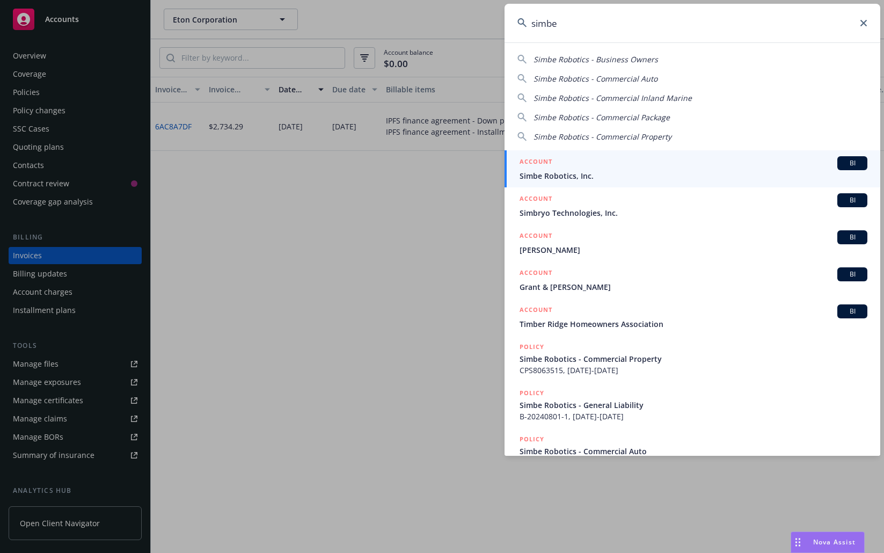
type input "simbe"
click at [720, 172] on span "Simbe Robotics, Inc." at bounding box center [694, 175] width 348 height 11
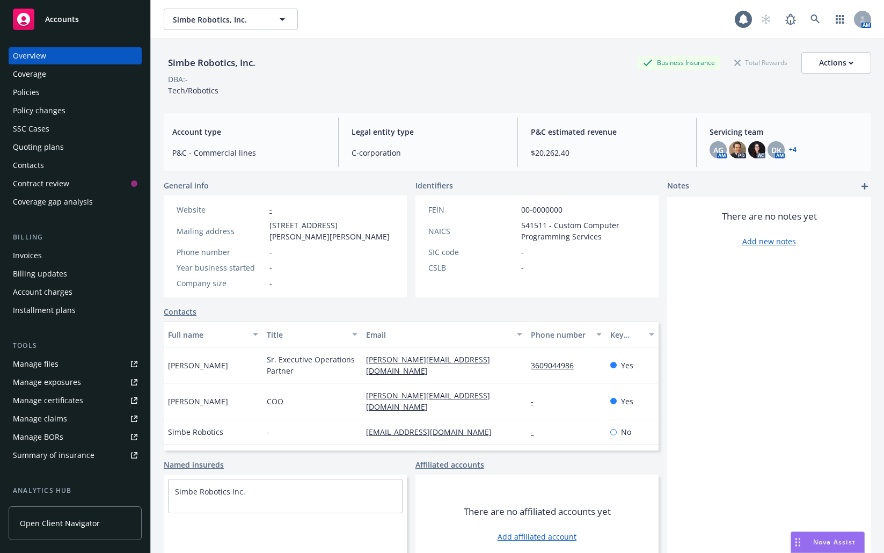
click at [87, 256] on div "Invoices" at bounding box center [75, 255] width 125 height 17
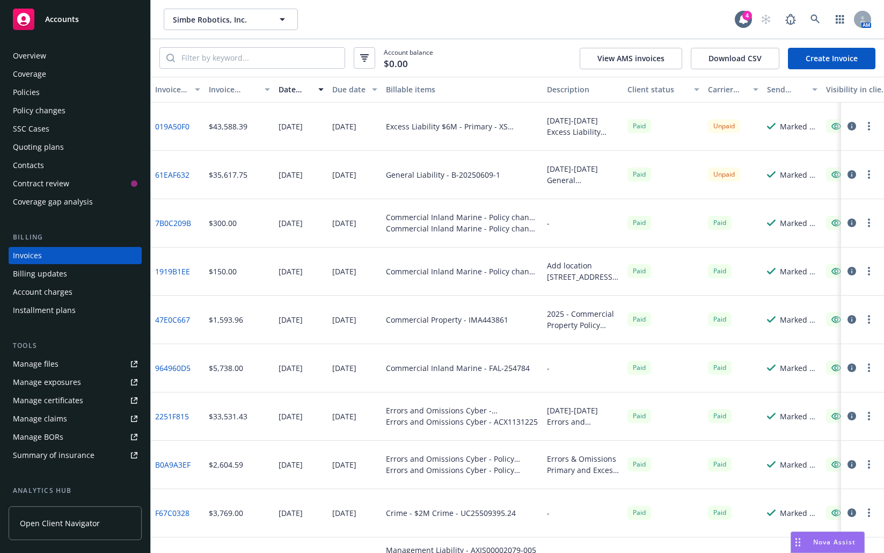
click at [74, 134] on div "SSC Cases" at bounding box center [75, 128] width 125 height 17
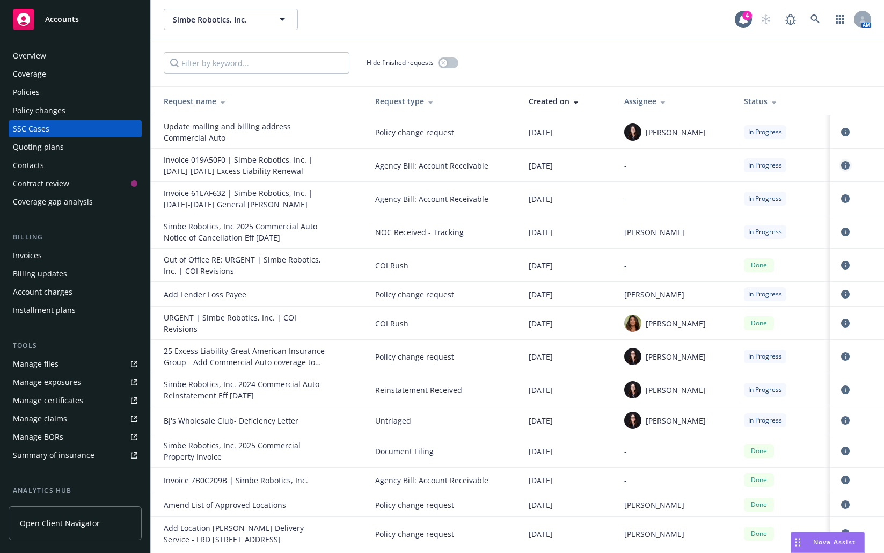
click at [841, 167] on icon "circleInformation" at bounding box center [845, 165] width 9 height 9
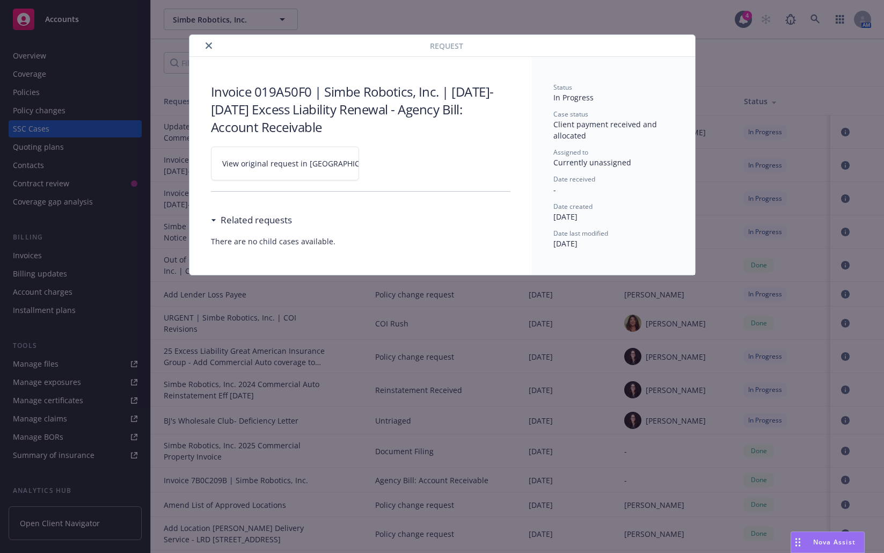
click at [311, 157] on link "View original request in SSC" at bounding box center [285, 164] width 148 height 34
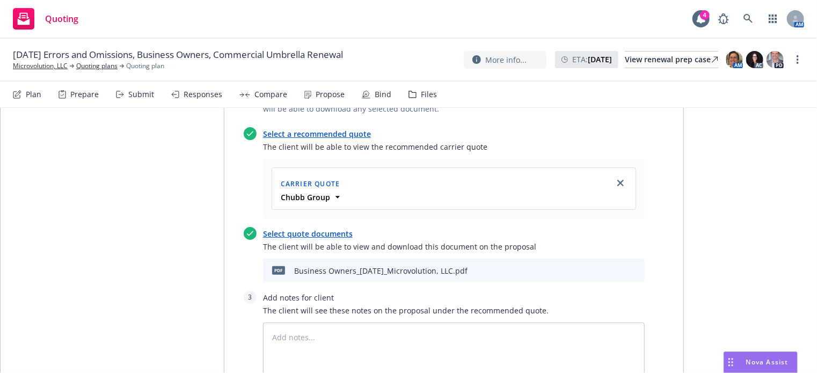
scroll to position [595, 0]
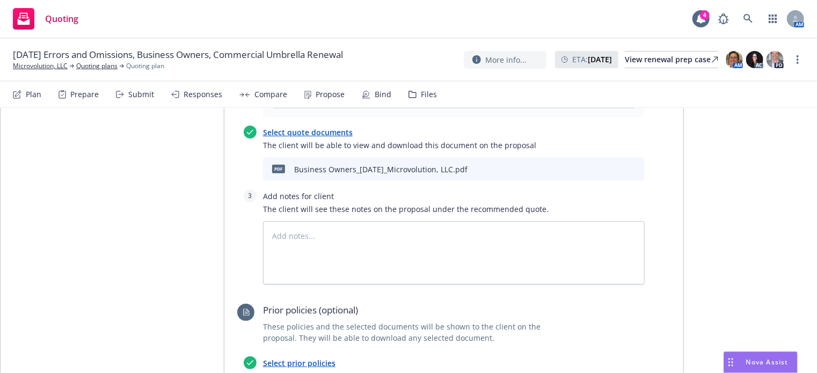
type textarea "x"
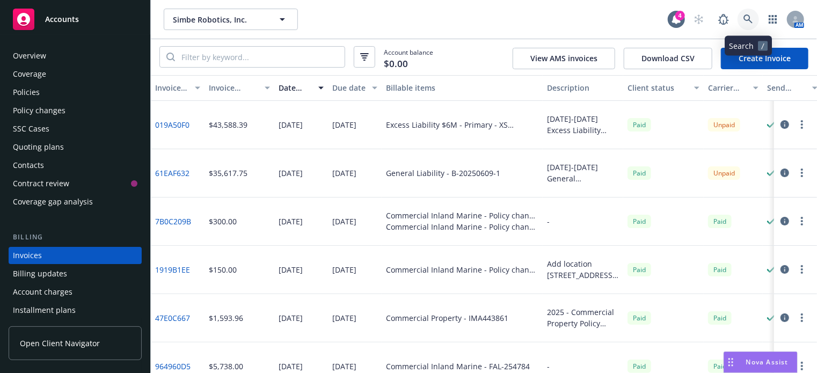
click at [745, 23] on icon at bounding box center [749, 19] width 10 height 10
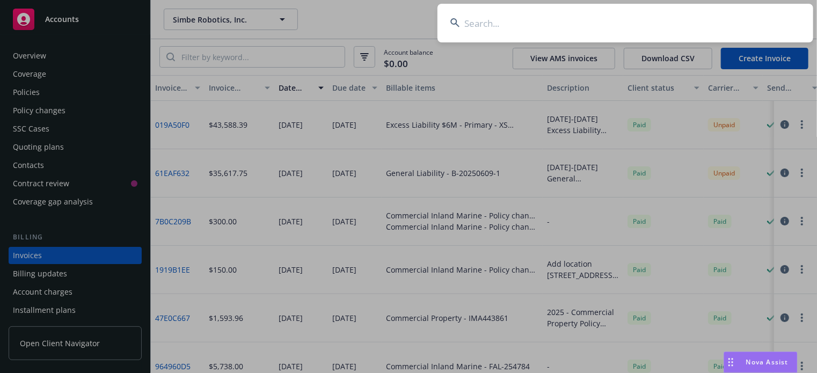
type input "d"
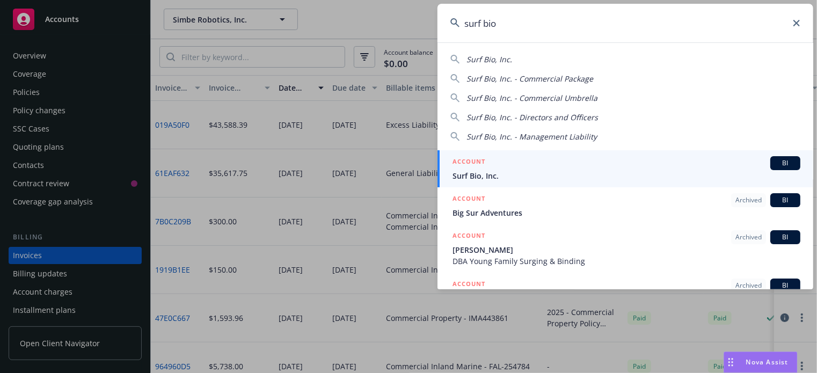
type input "surf bio"
click at [583, 182] on link "ACCOUNT BI Surf Bio, Inc." at bounding box center [626, 168] width 376 height 37
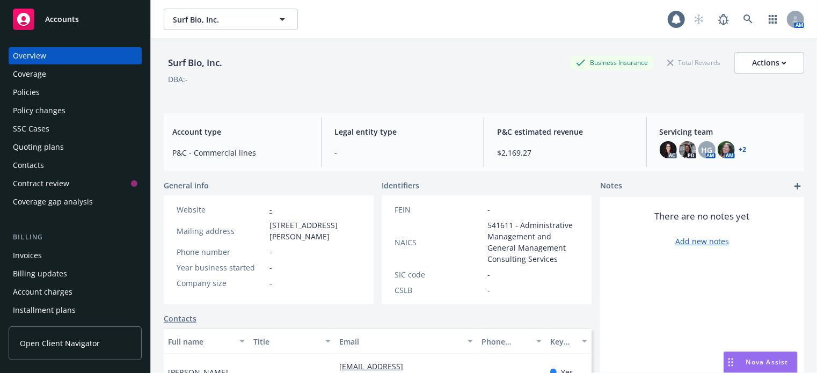
click at [47, 87] on div "Policies" at bounding box center [75, 92] width 125 height 17
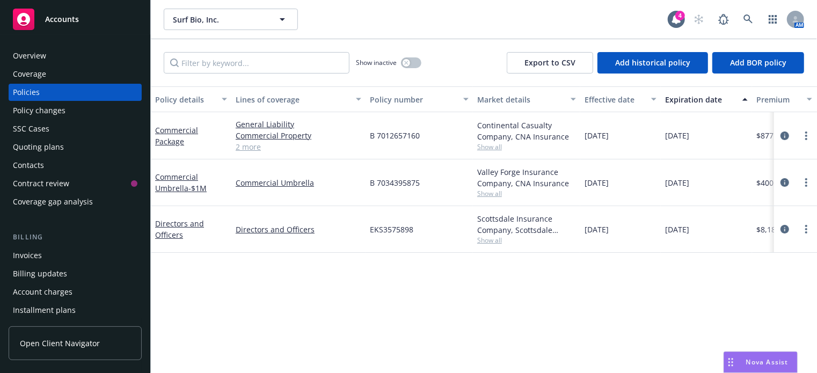
click at [100, 63] on div "Overview" at bounding box center [75, 55] width 125 height 17
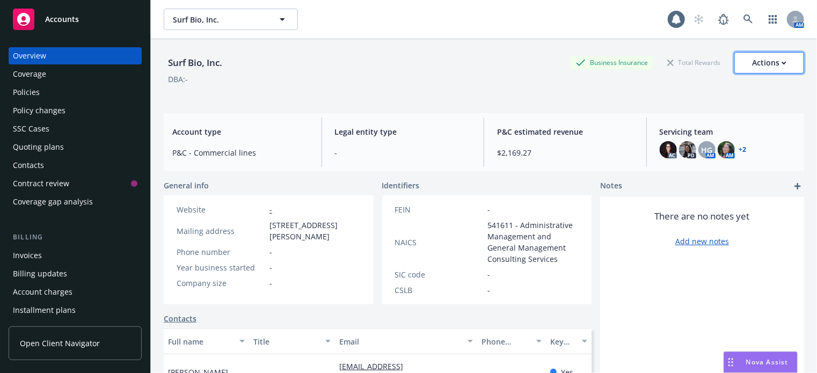
click at [774, 66] on div "Actions" at bounding box center [769, 63] width 34 height 20
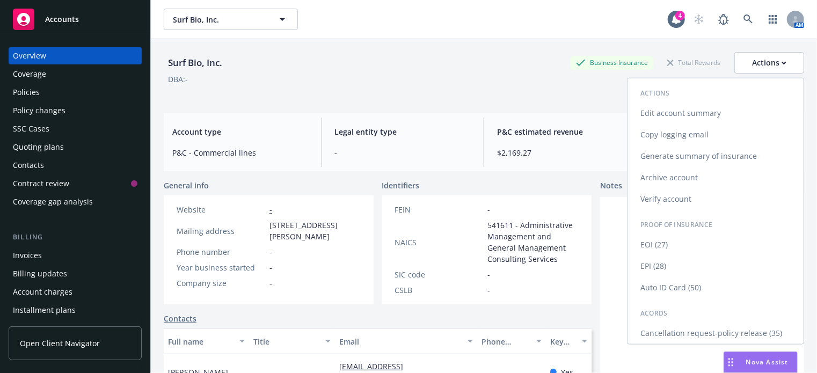
click at [704, 157] on link "Generate summary of insurance" at bounding box center [716, 156] width 176 height 21
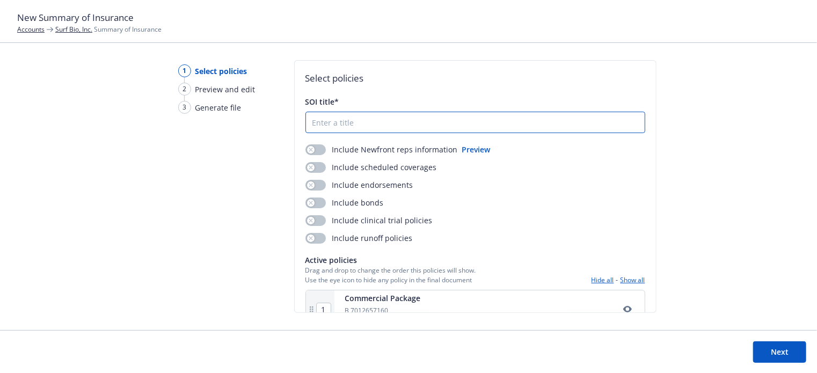
click at [368, 123] on input "SOI title*" at bounding box center [475, 122] width 339 height 20
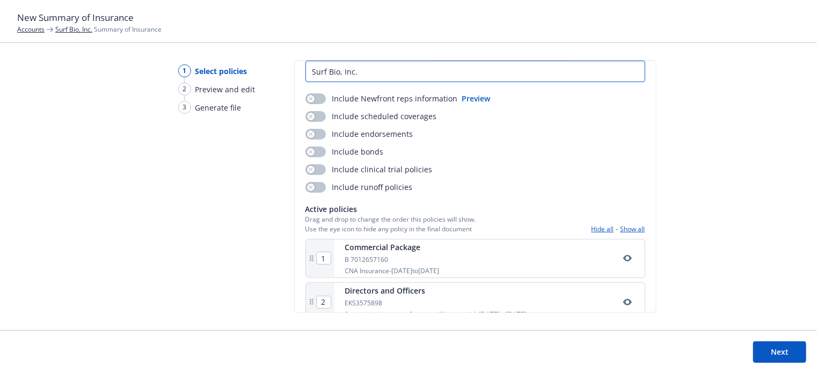
scroll to position [53, 0]
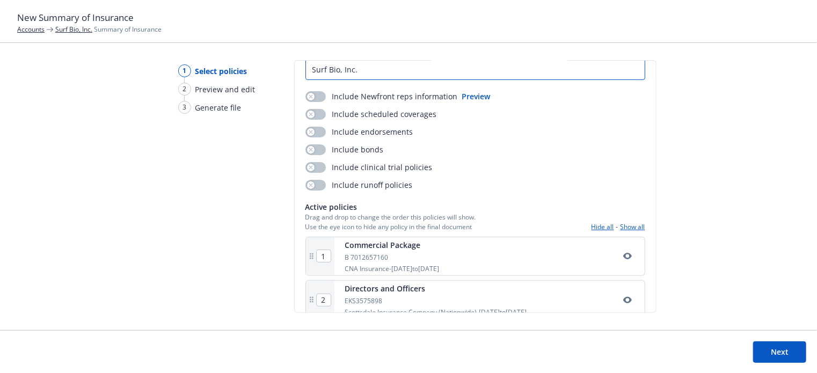
type input "Surf Bio, Inc."
click at [309, 114] on icon "button" at bounding box center [311, 114] width 4 height 4
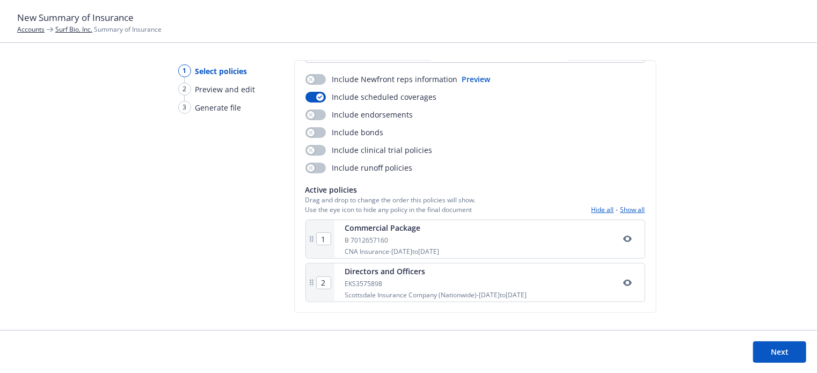
click at [627, 210] on button "Show all" at bounding box center [633, 209] width 25 height 9
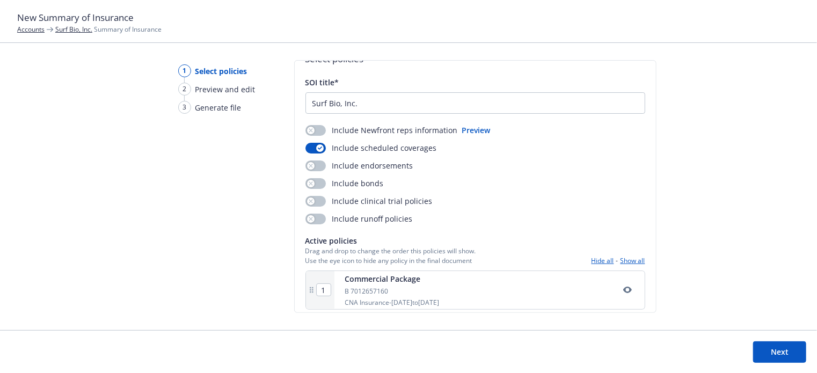
scroll to position [0, 0]
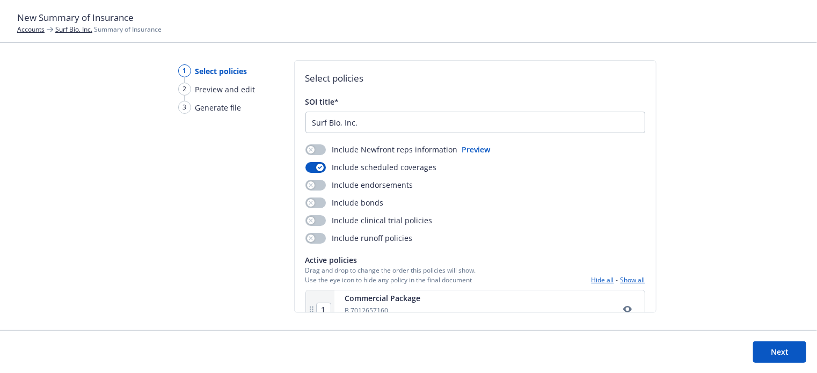
click at [783, 348] on button "Next" at bounding box center [779, 351] width 53 height 21
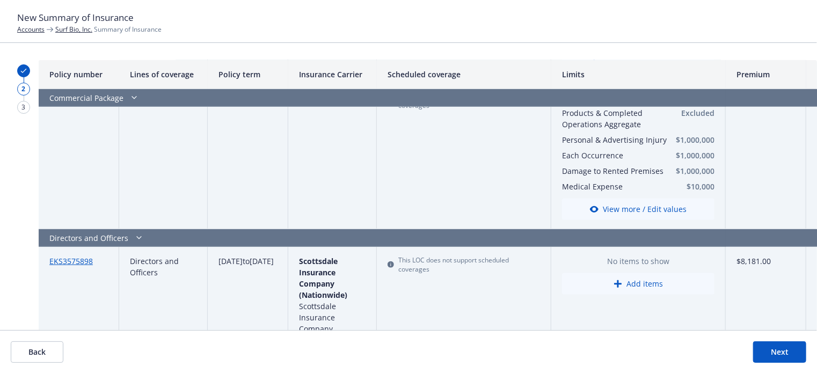
scroll to position [423, 0]
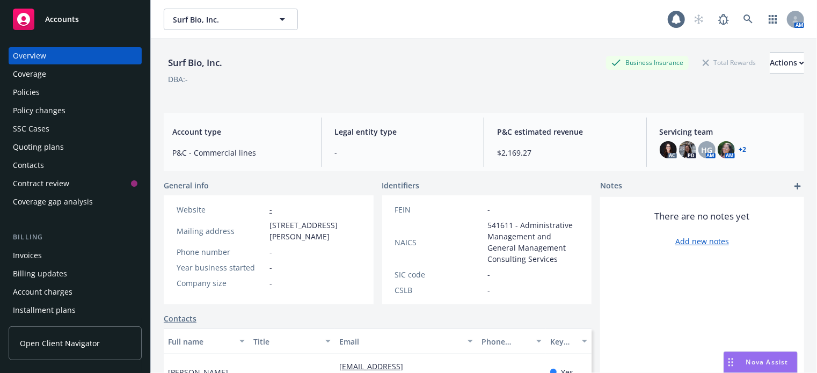
click at [93, 92] on div "Policies" at bounding box center [75, 92] width 125 height 17
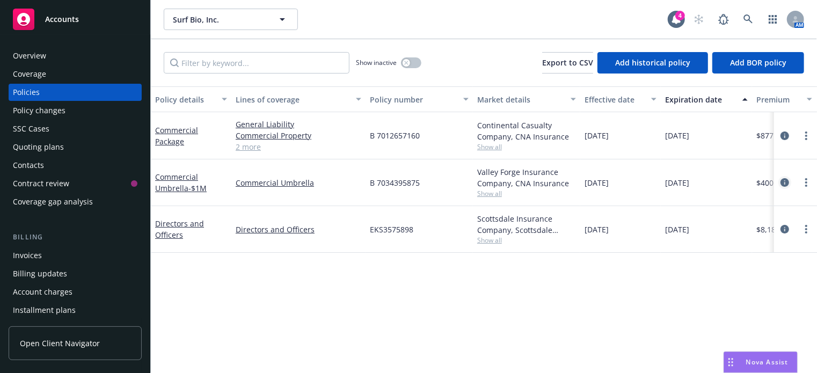
click at [786, 180] on icon "circleInformation" at bounding box center [785, 182] width 9 height 9
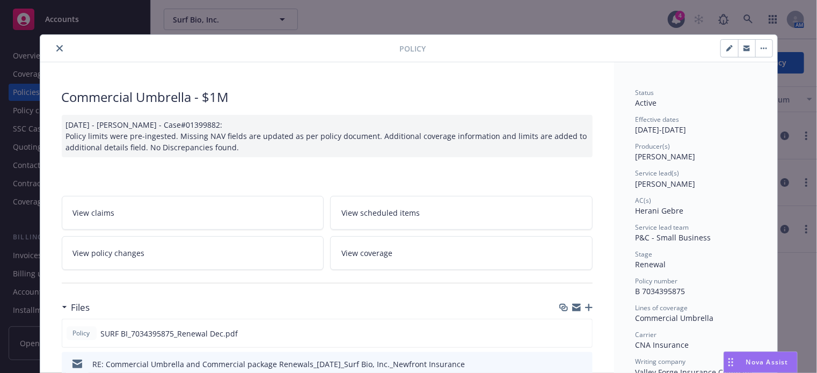
click at [418, 245] on link "View coverage" at bounding box center [461, 253] width 263 height 34
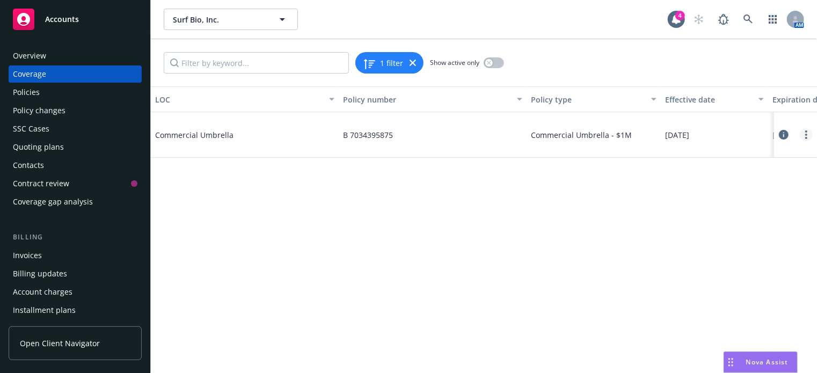
click at [809, 136] on link "more" at bounding box center [806, 134] width 13 height 13
click at [782, 133] on icon at bounding box center [784, 135] width 10 height 10
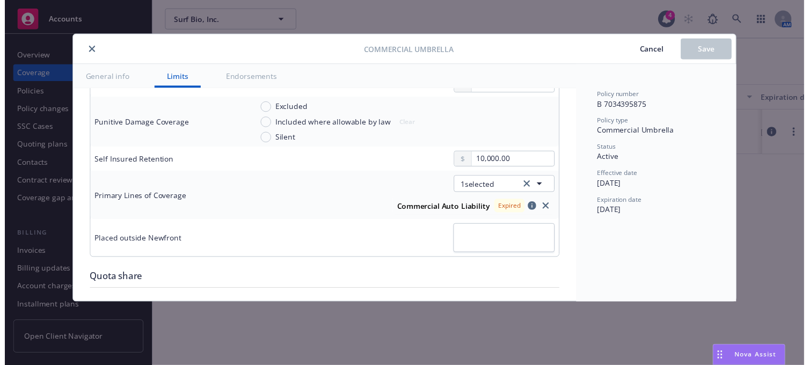
scroll to position [425, 0]
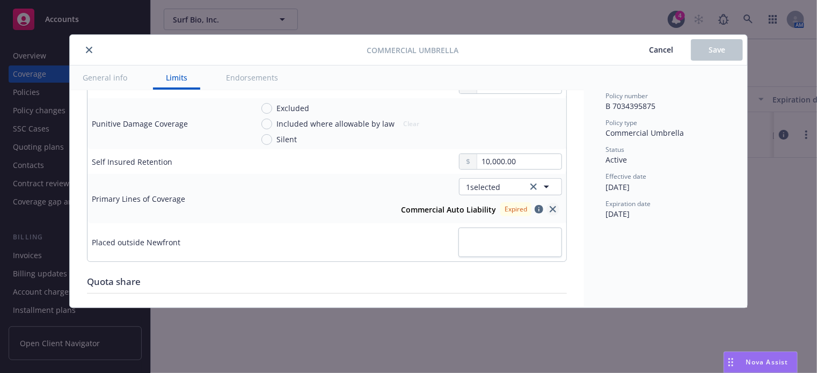
click at [550, 206] on icon "close" at bounding box center [553, 209] width 6 height 6
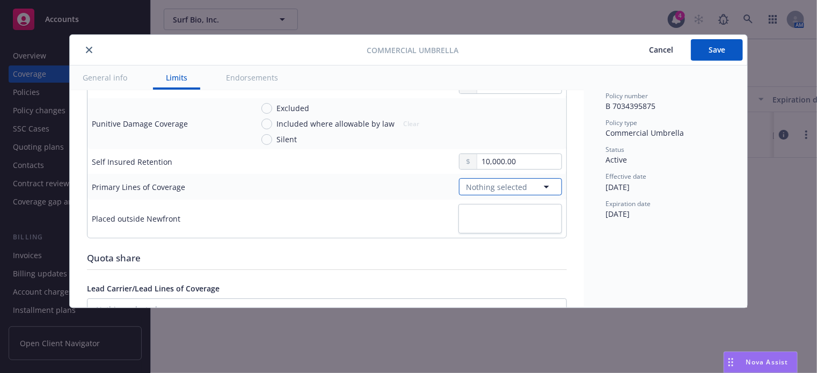
click at [531, 186] on button "Nothing selected" at bounding box center [510, 186] width 103 height 17
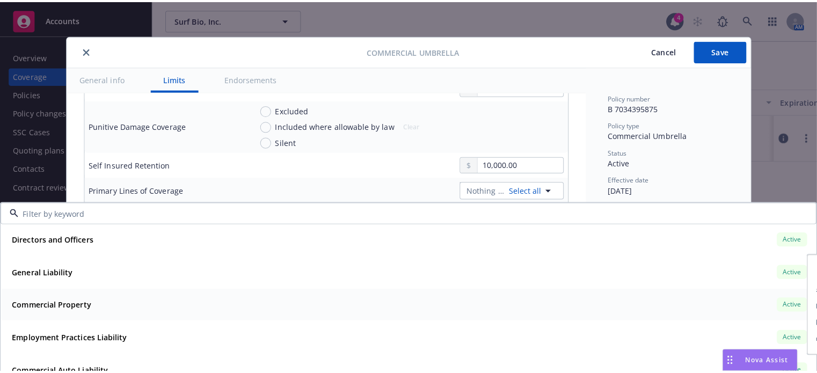
scroll to position [0, 0]
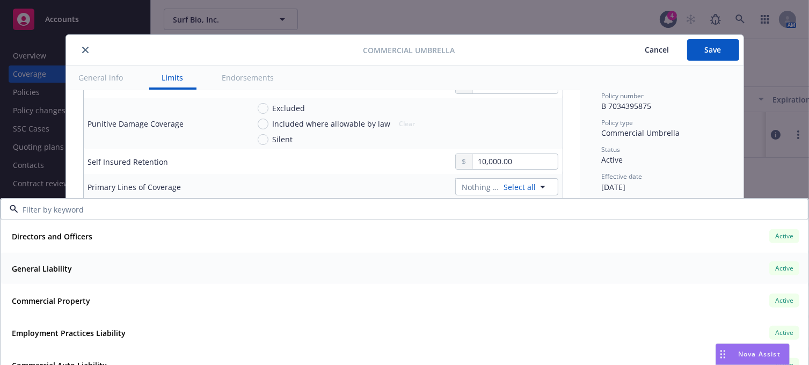
click at [246, 274] on div "General Liability Active" at bounding box center [405, 268] width 794 height 18
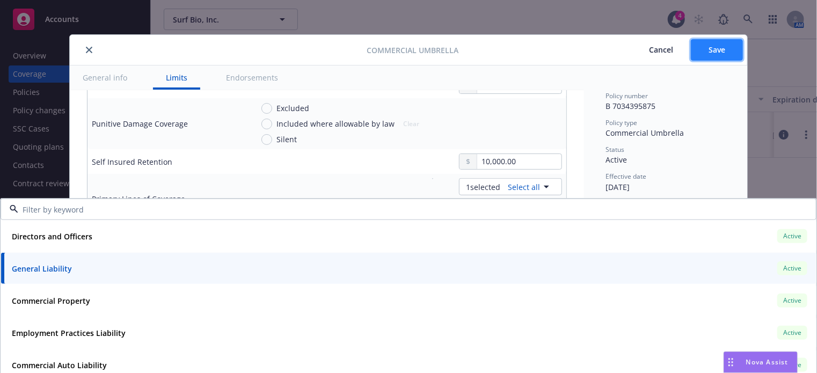
click at [715, 52] on span "Save" at bounding box center [717, 50] width 17 height 10
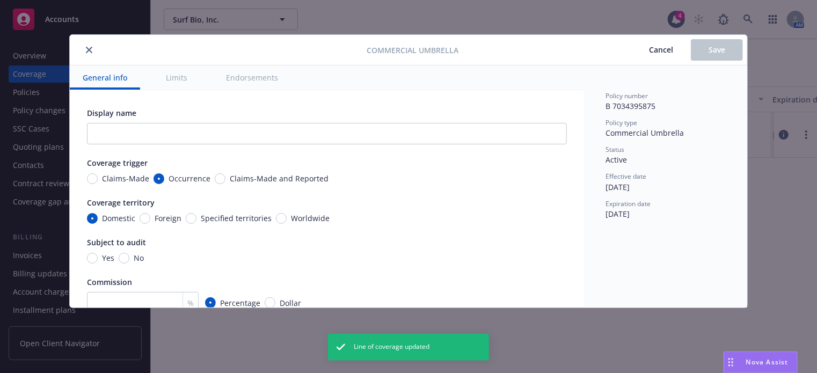
type textarea "x"
click at [84, 50] on button "close" at bounding box center [89, 49] width 13 height 13
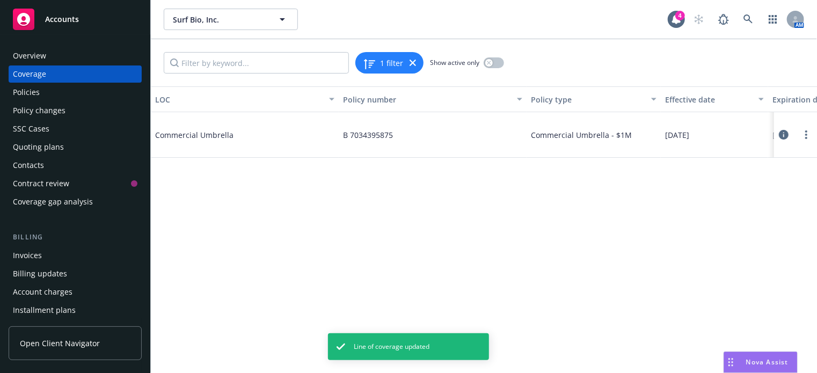
click at [47, 55] on div "Overview" at bounding box center [75, 55] width 125 height 17
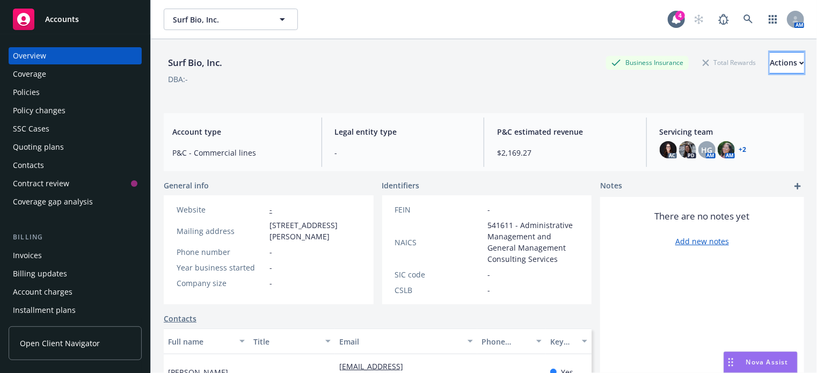
click at [772, 61] on div "Actions" at bounding box center [787, 63] width 34 height 20
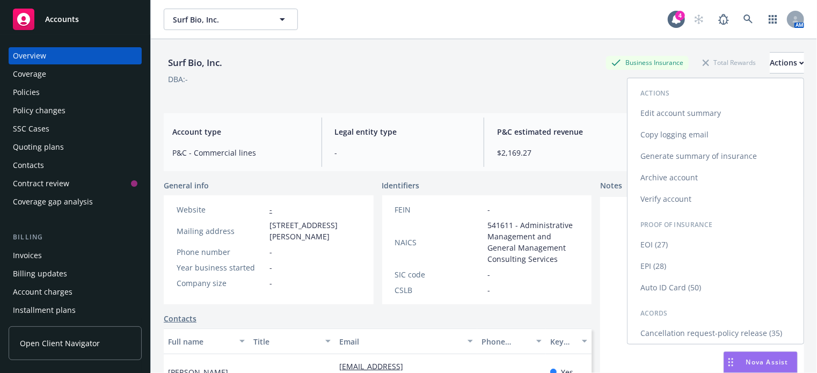
click at [686, 156] on link "Generate summary of insurance" at bounding box center [716, 156] width 176 height 21
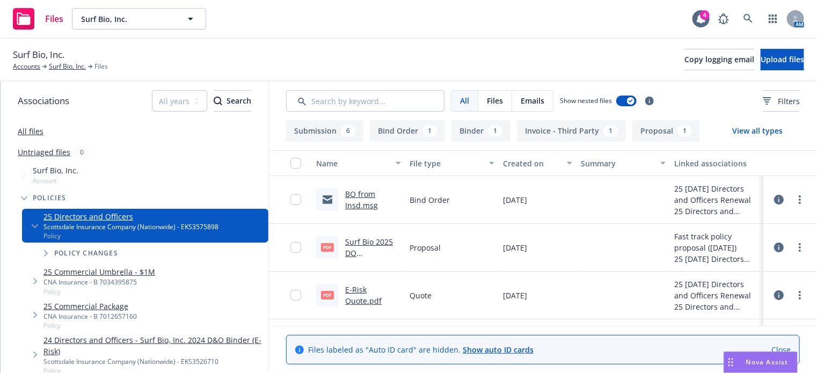
click at [368, 191] on link "BO from Insd.msg" at bounding box center [361, 199] width 33 height 21
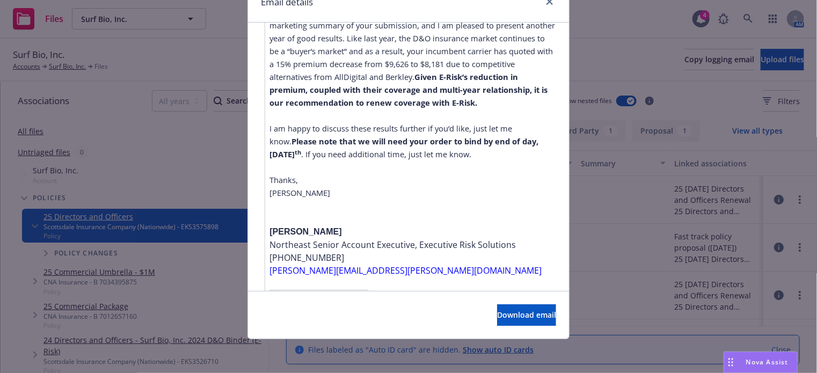
scroll to position [390, 0]
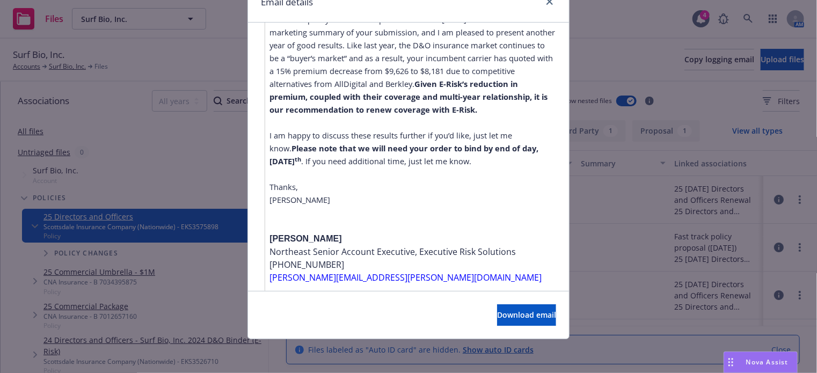
click at [612, 224] on div "Email details Re: Surf Bio D&O Insurance Policy Renewal, Response needed by [DA…" at bounding box center [408, 186] width 817 height 373
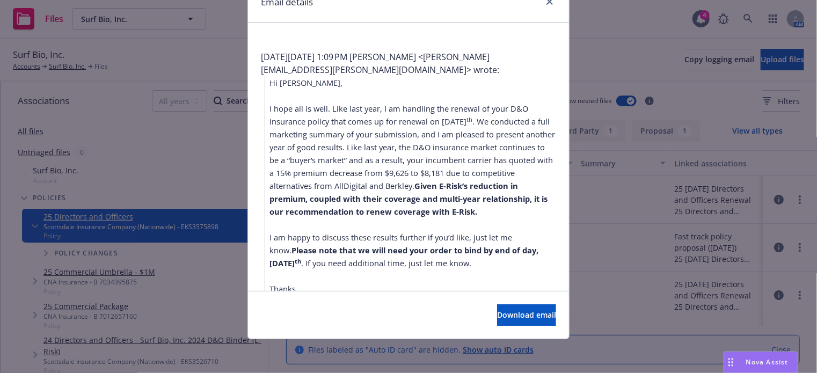
scroll to position [280, 0]
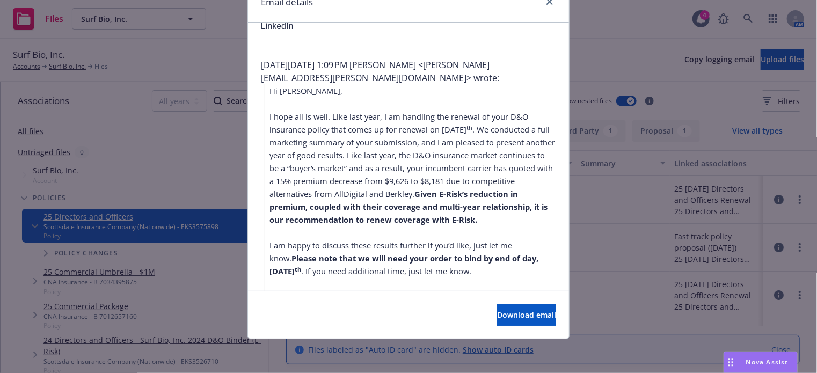
click at [169, 56] on div "Email details Re: Surf Bio D&O Insurance Policy Renewal, Response needed by [DA…" at bounding box center [408, 186] width 817 height 373
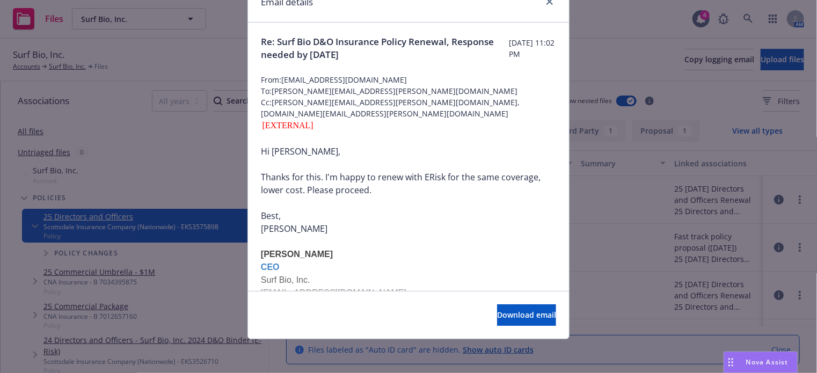
scroll to position [0, 0]
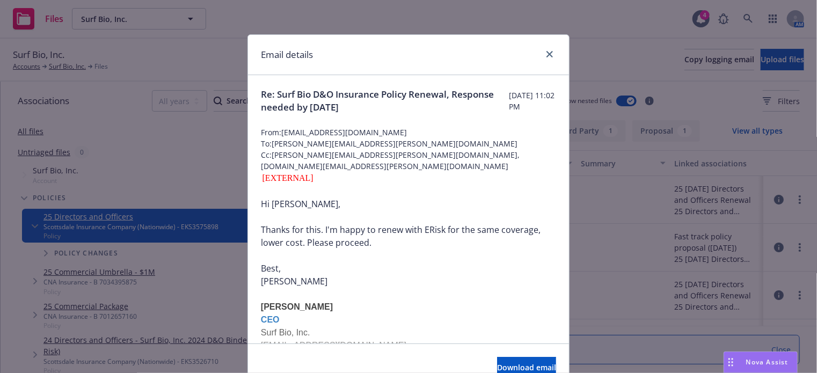
click at [550, 49] on div at bounding box center [547, 55] width 17 height 14
click at [547, 49] on link "close" at bounding box center [549, 54] width 13 height 13
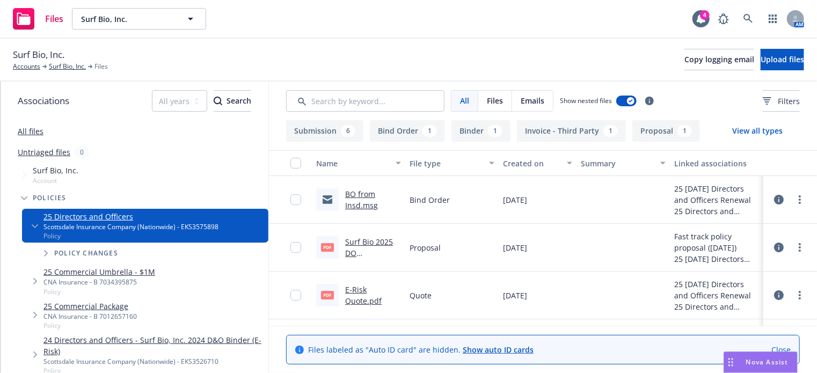
click at [61, 58] on span "Surf Bio, Inc." at bounding box center [39, 55] width 52 height 14
click at [65, 66] on link "Surf Bio, Inc." at bounding box center [67, 67] width 37 height 10
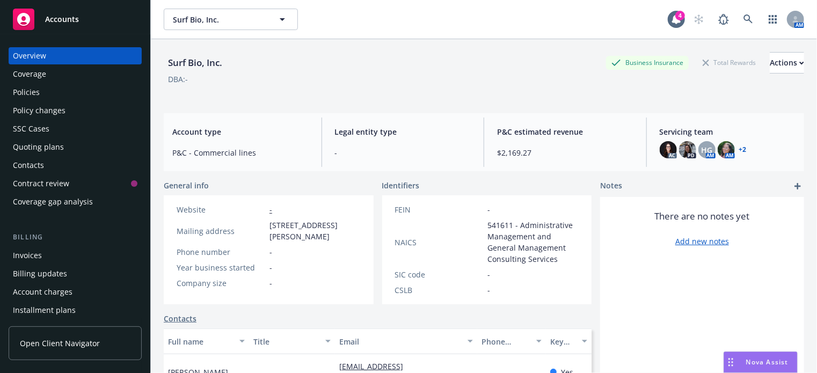
click at [40, 90] on div "Policies" at bounding box center [75, 92] width 125 height 17
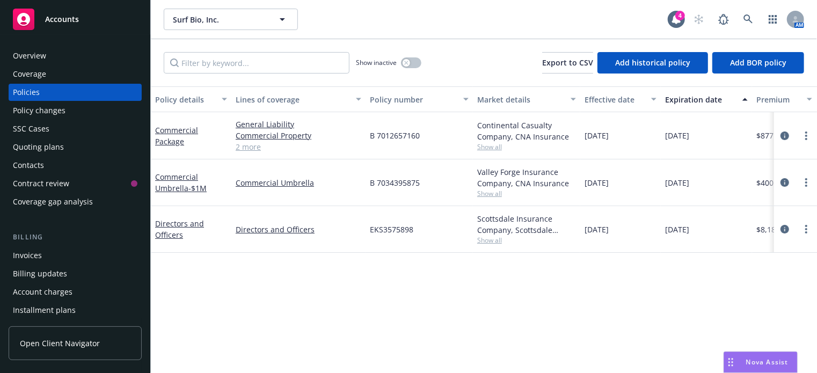
click at [387, 232] on span "EKS3575898" at bounding box center [391, 229] width 43 height 11
copy span "EKS3575898"
click at [788, 139] on icon "circleInformation" at bounding box center [785, 136] width 9 height 9
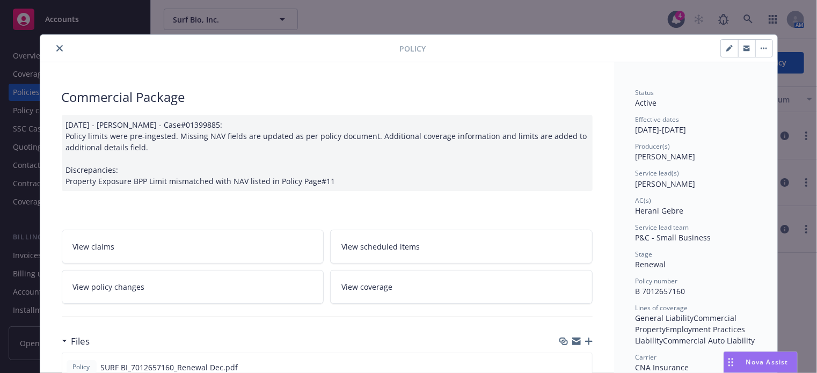
scroll to position [144, 0]
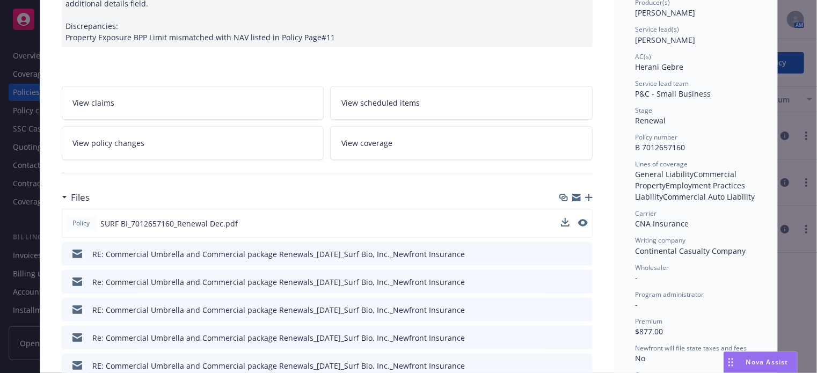
click at [572, 221] on div at bounding box center [574, 223] width 27 height 11
click at [579, 220] on icon "preview file" at bounding box center [582, 223] width 10 height 8
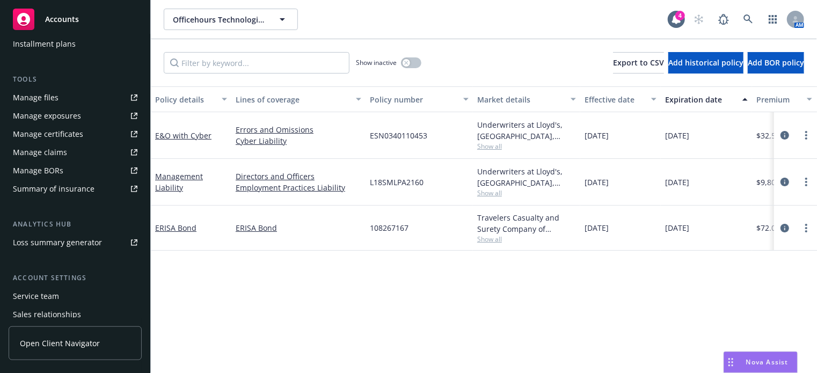
scroll to position [326, 0]
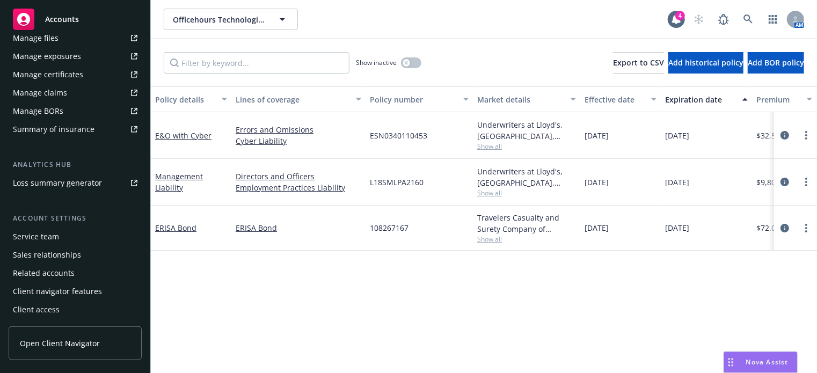
click at [72, 232] on div "Service team" at bounding box center [75, 236] width 125 height 17
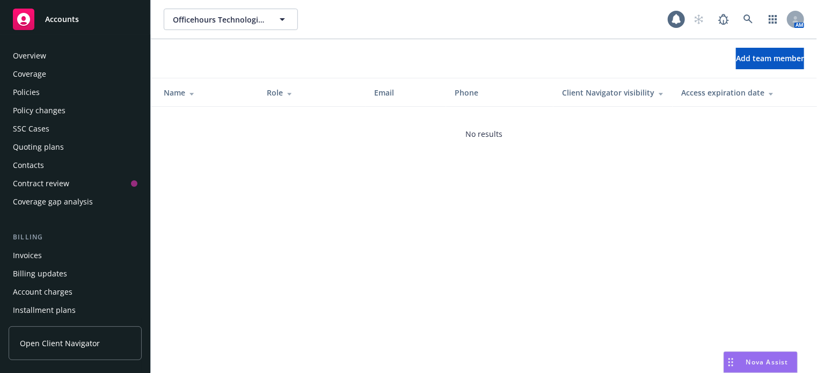
scroll to position [326, 0]
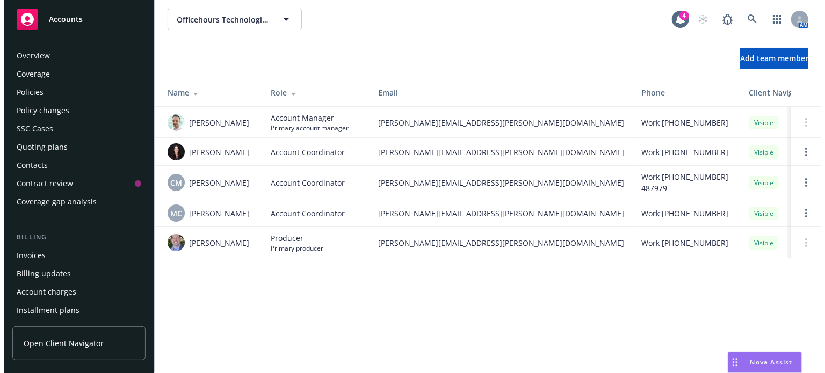
scroll to position [326, 0]
